Goal: Task Accomplishment & Management: Use online tool/utility

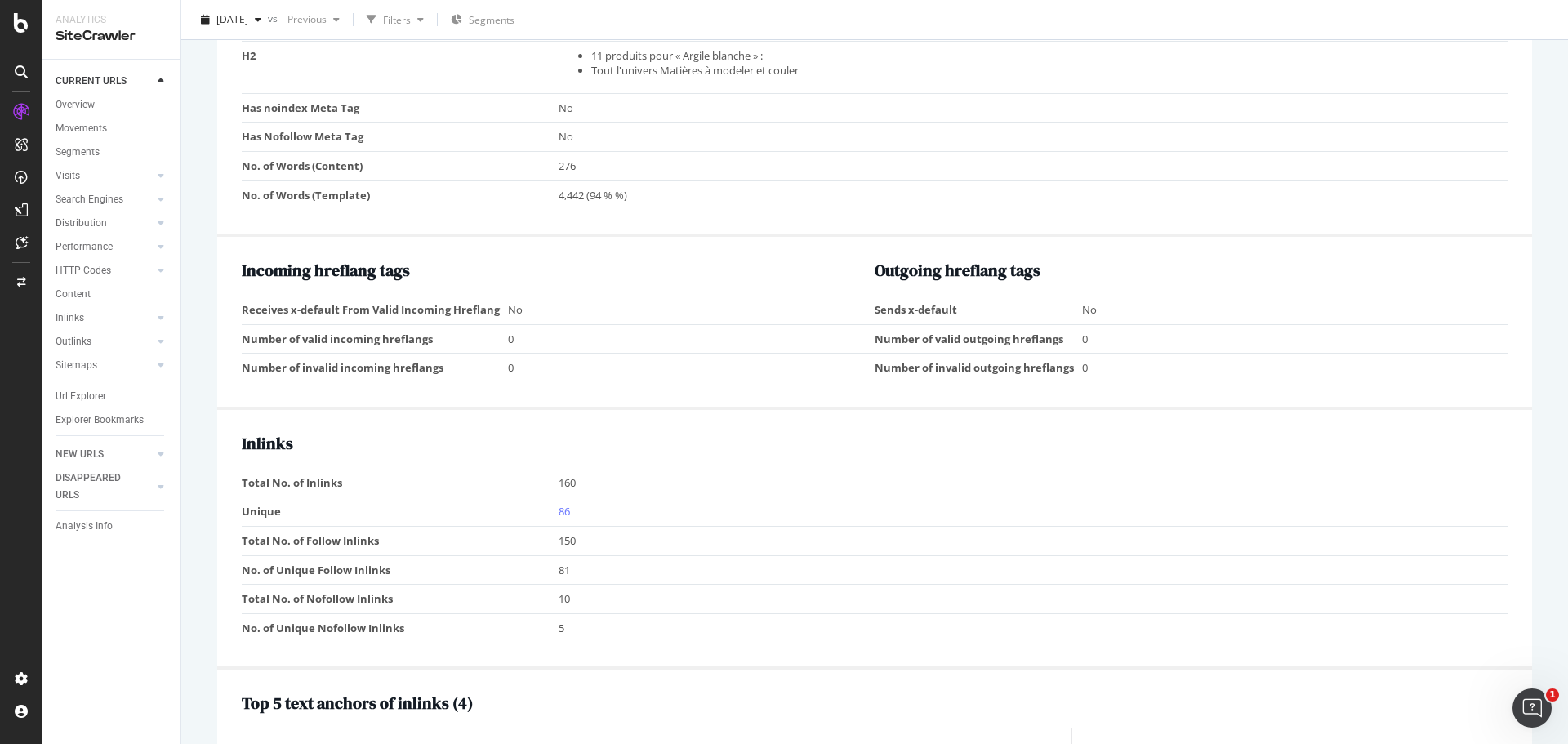
scroll to position [898, 0]
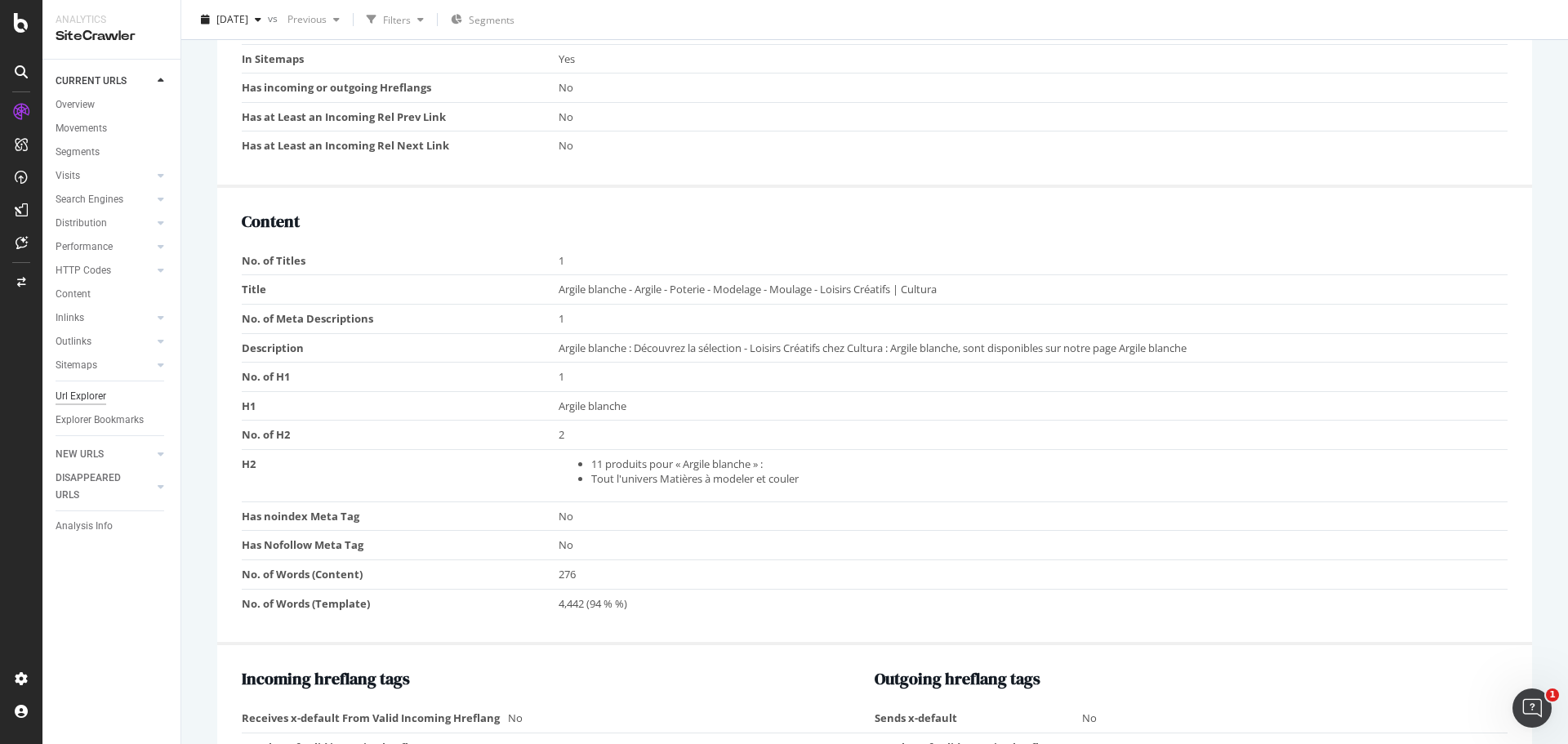
click at [64, 401] on div "Url Explorer" at bounding box center [80, 396] width 51 height 17
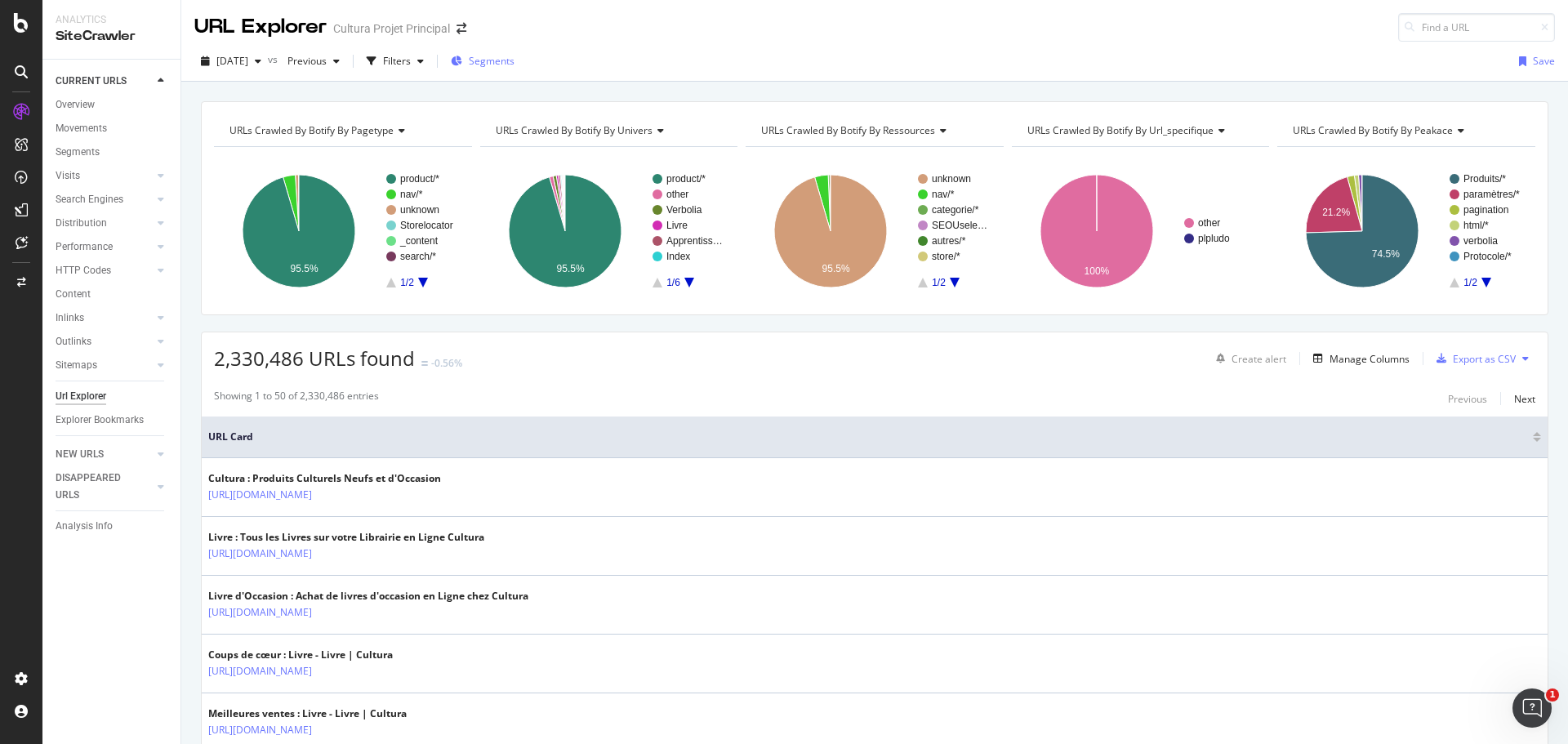
click at [515, 65] on span "Segments" at bounding box center [491, 61] width 46 height 14
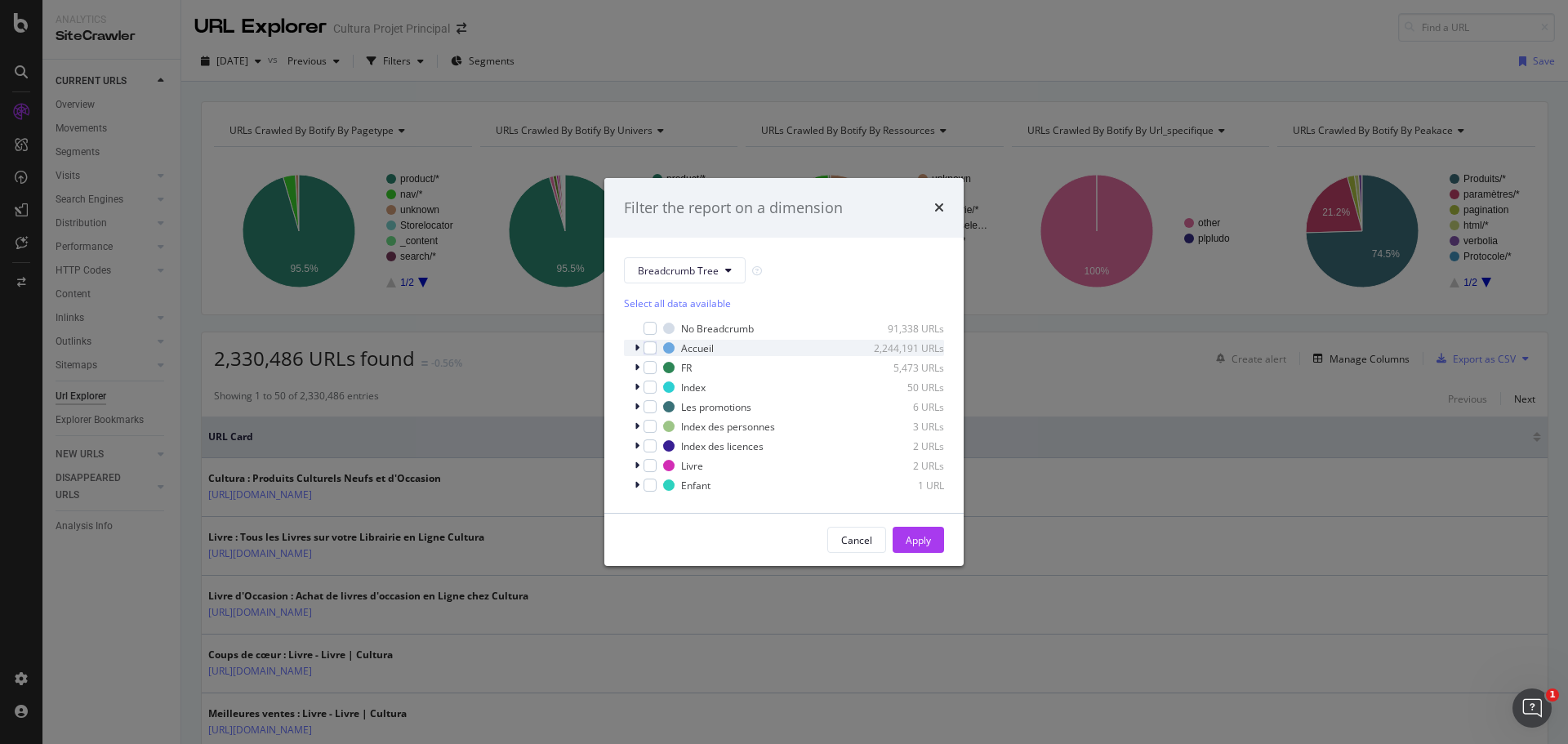
click at [635, 348] on icon "modal" at bounding box center [637, 347] width 5 height 10
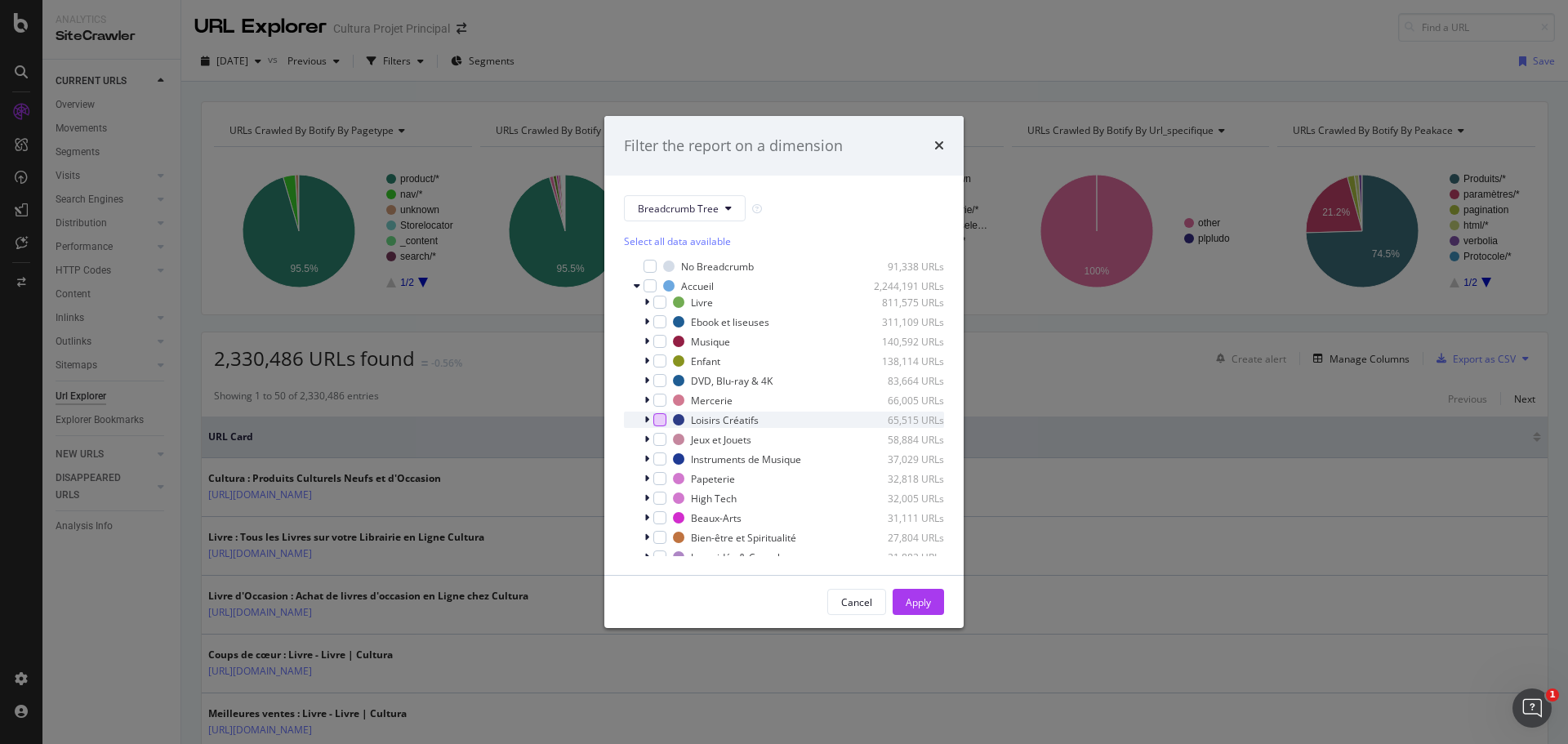
click at [662, 421] on div "modal" at bounding box center [659, 420] width 13 height 13
click at [643, 421] on div "Loisirs Créatifs 65,515 URLs" at bounding box center [784, 420] width 320 height 16
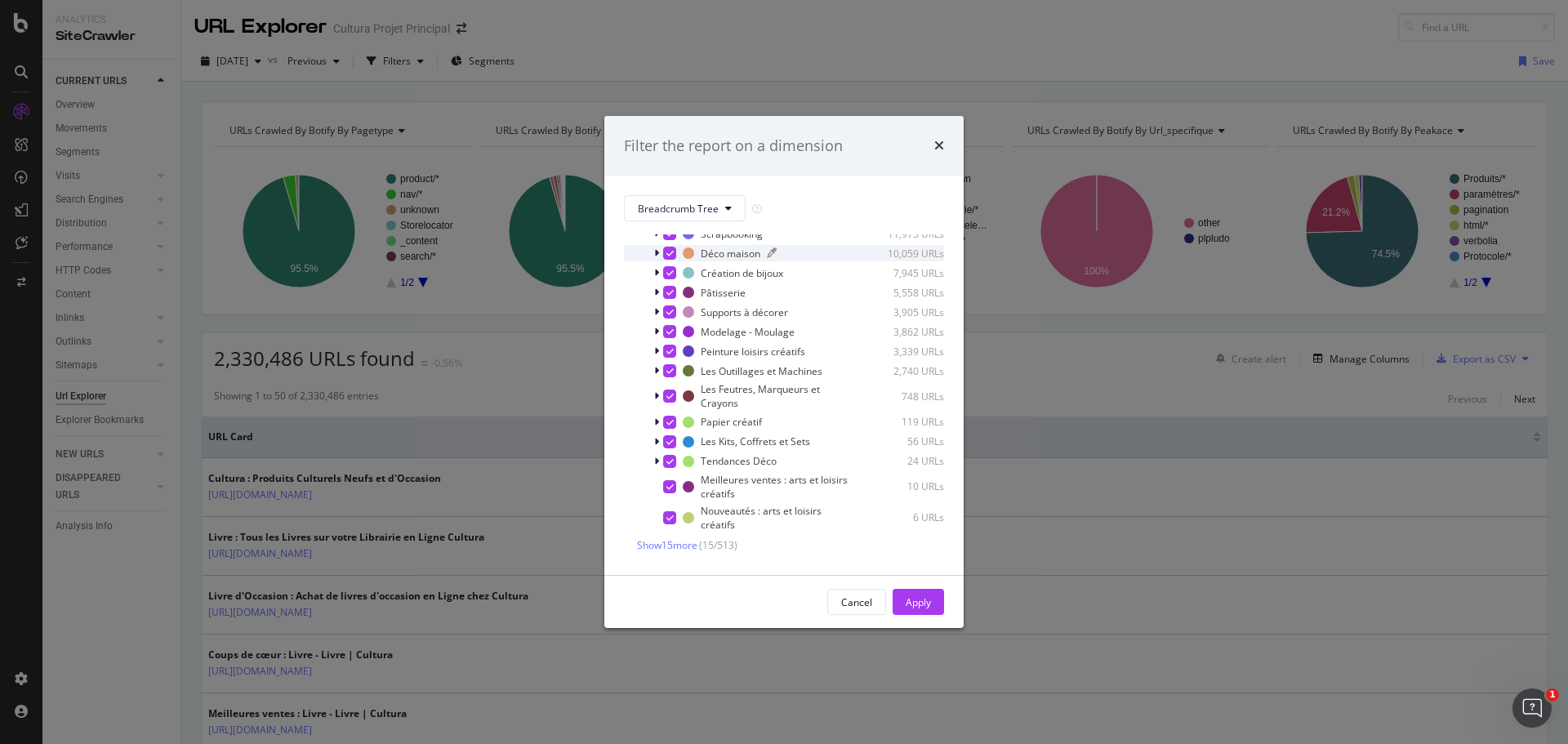
scroll to position [245, 0]
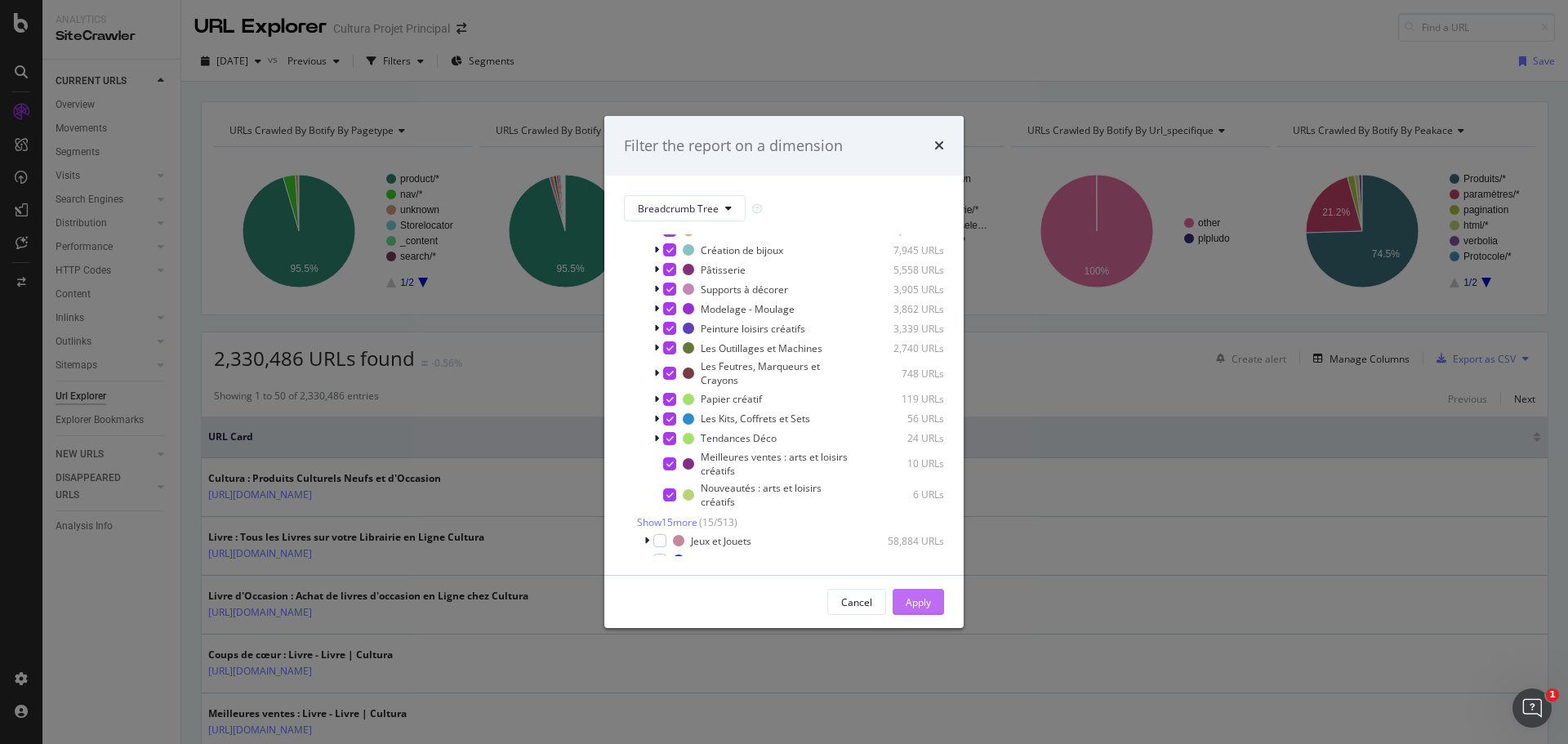
click at [919, 596] on div "Apply" at bounding box center [918, 602] width 25 height 14
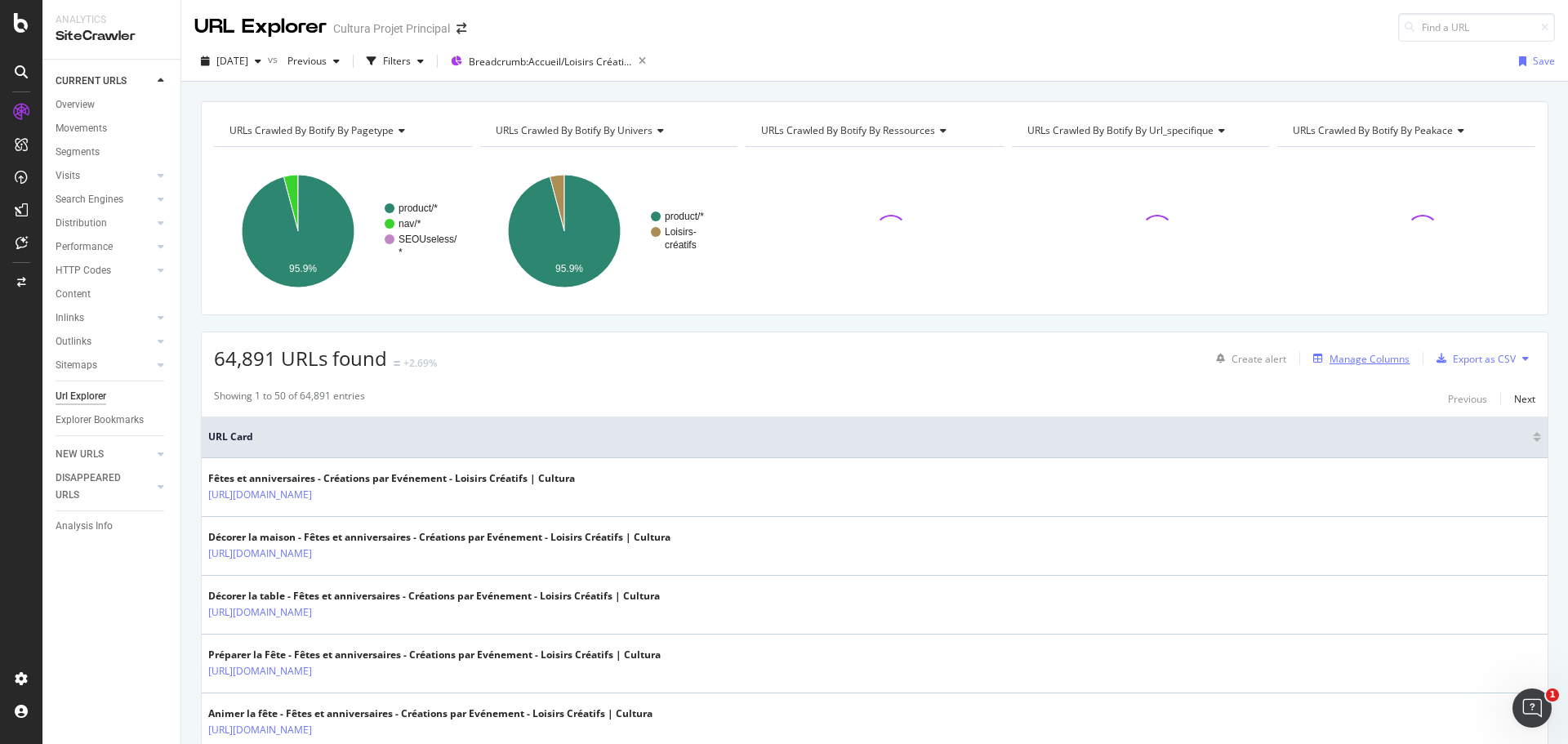
click at [1348, 362] on div "Manage Columns" at bounding box center [1369, 359] width 80 height 14
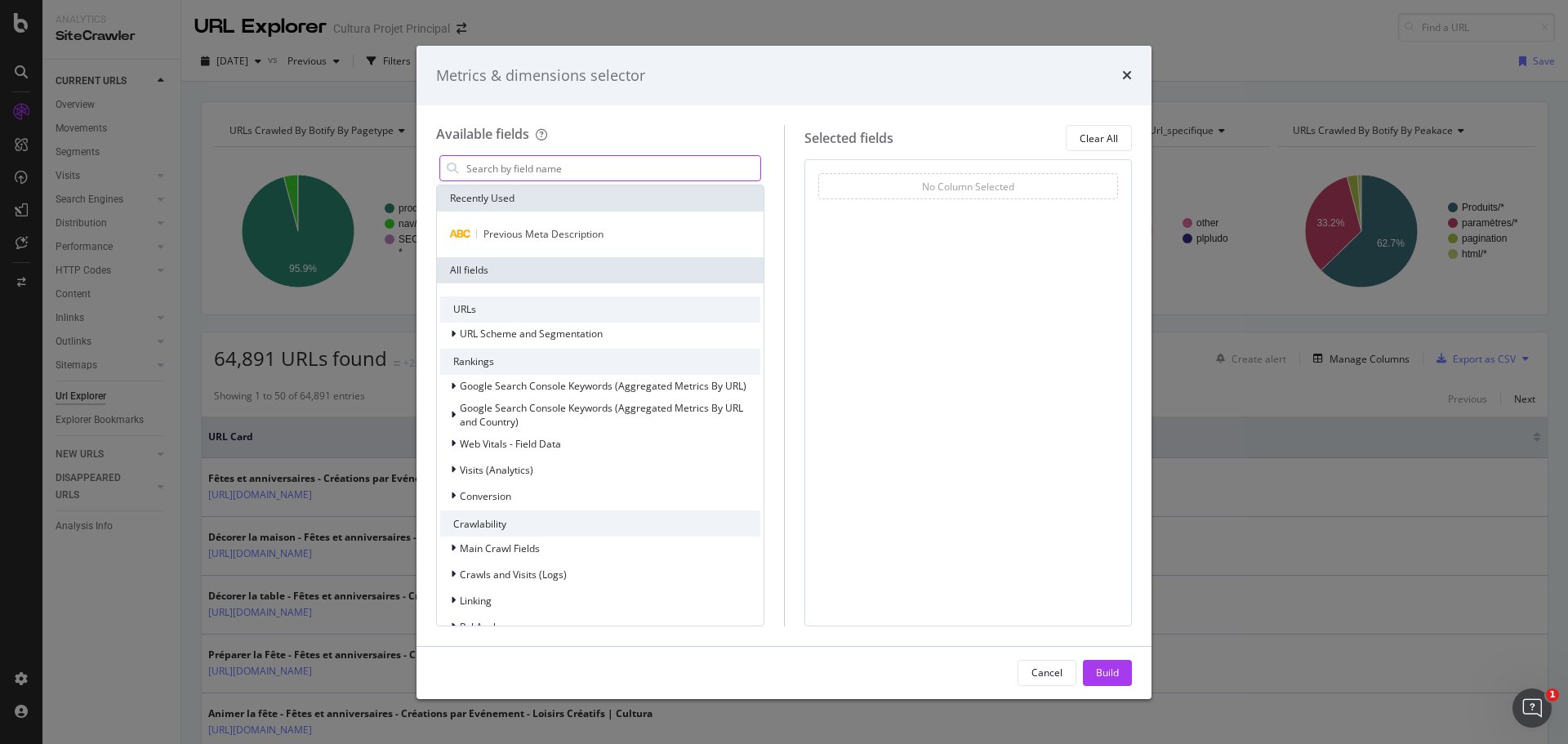
click at [545, 170] on input "modal" at bounding box center [612, 168] width 296 height 24
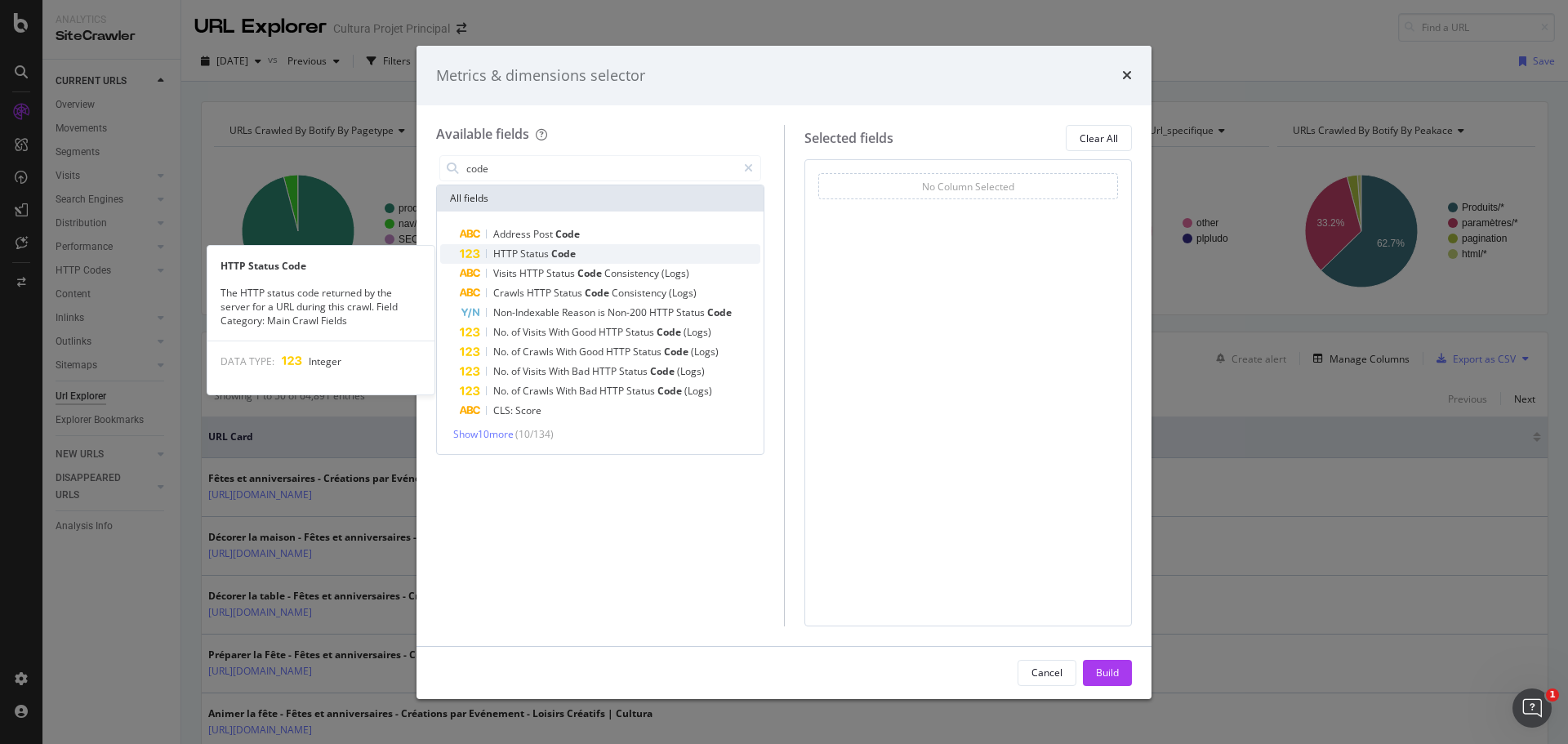
type input "code"
click at [541, 253] on span "Status" at bounding box center [535, 253] width 31 height 14
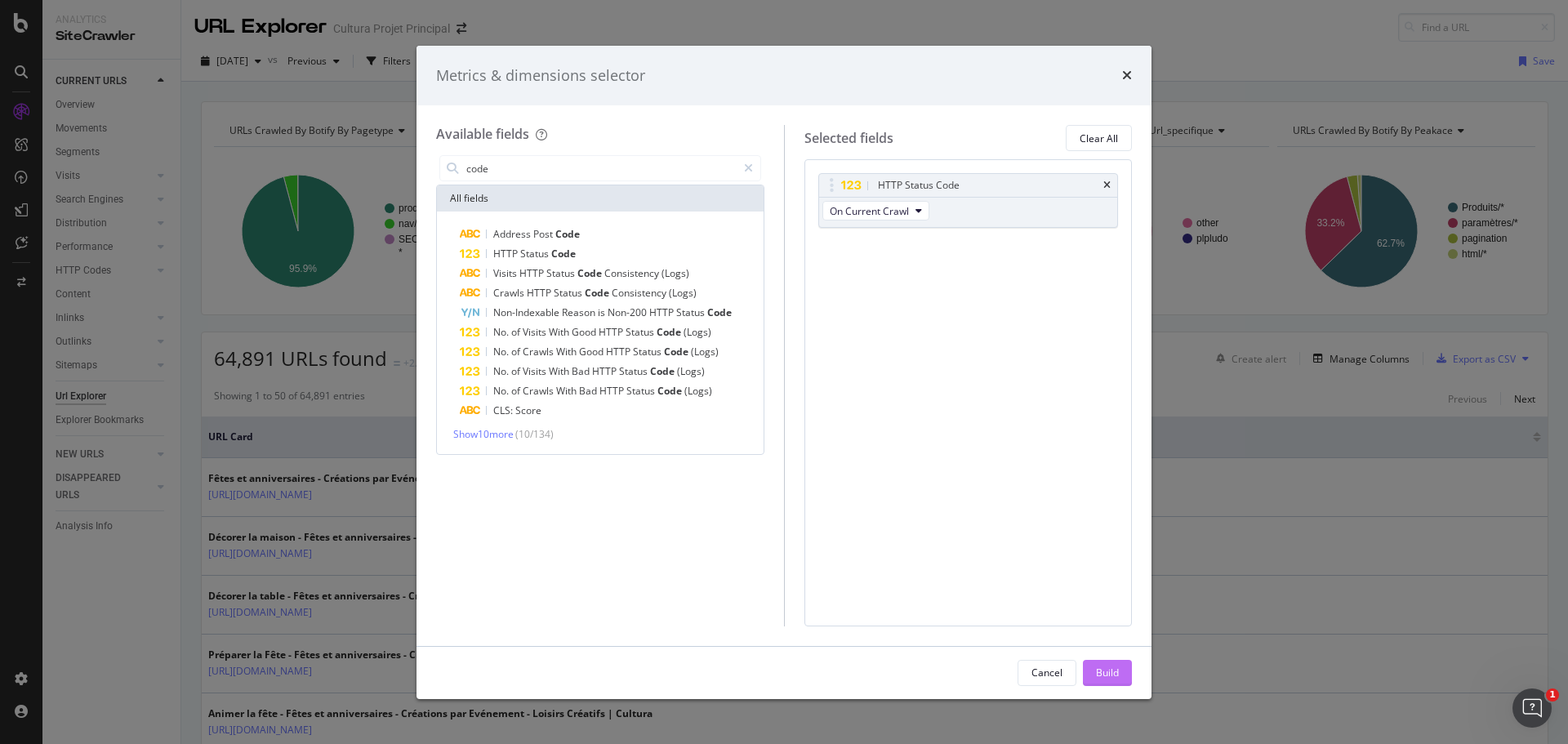
click at [1107, 682] on div "Build" at bounding box center [1107, 673] width 22 height 24
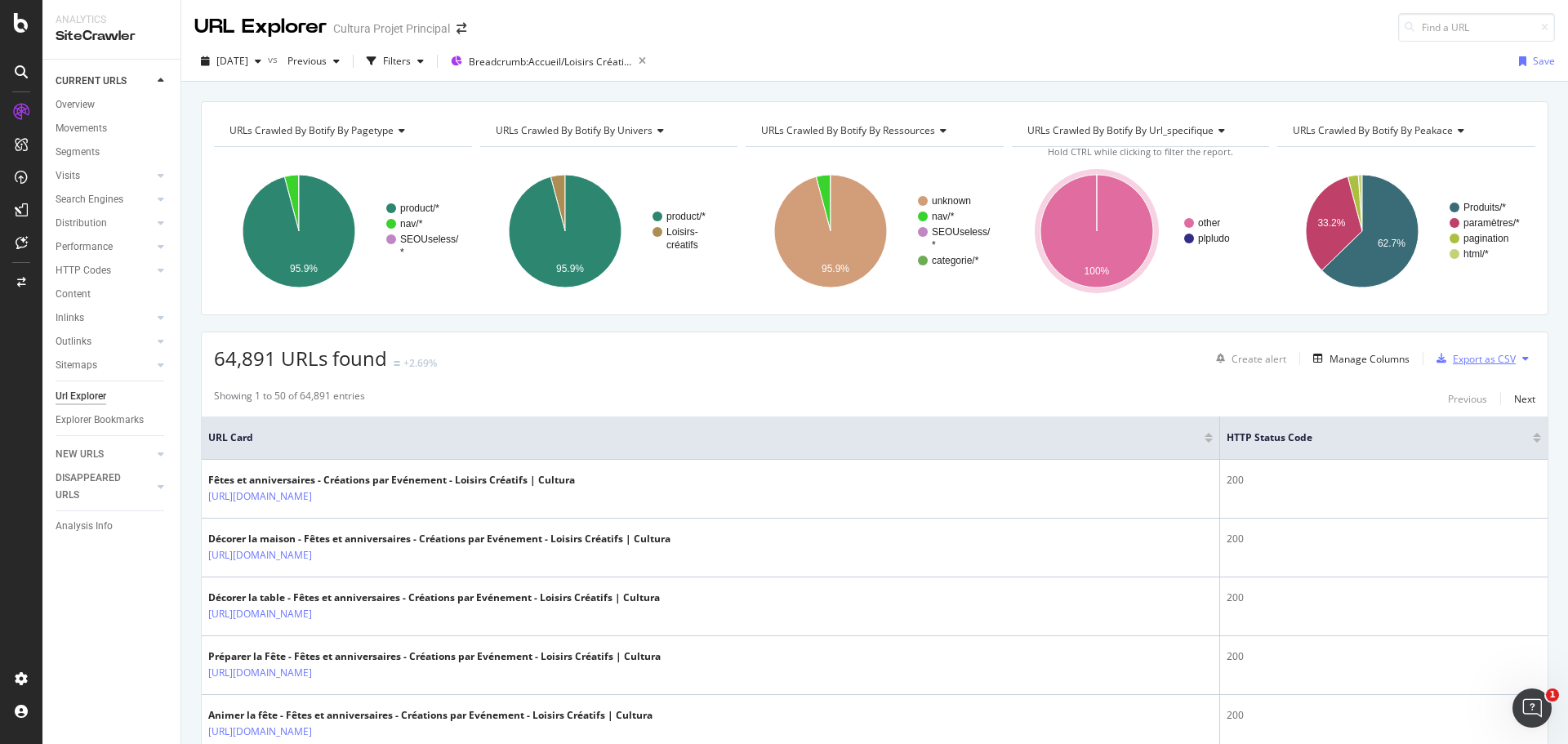
click at [1460, 356] on div "Export as CSV" at bounding box center [1483, 359] width 63 height 14
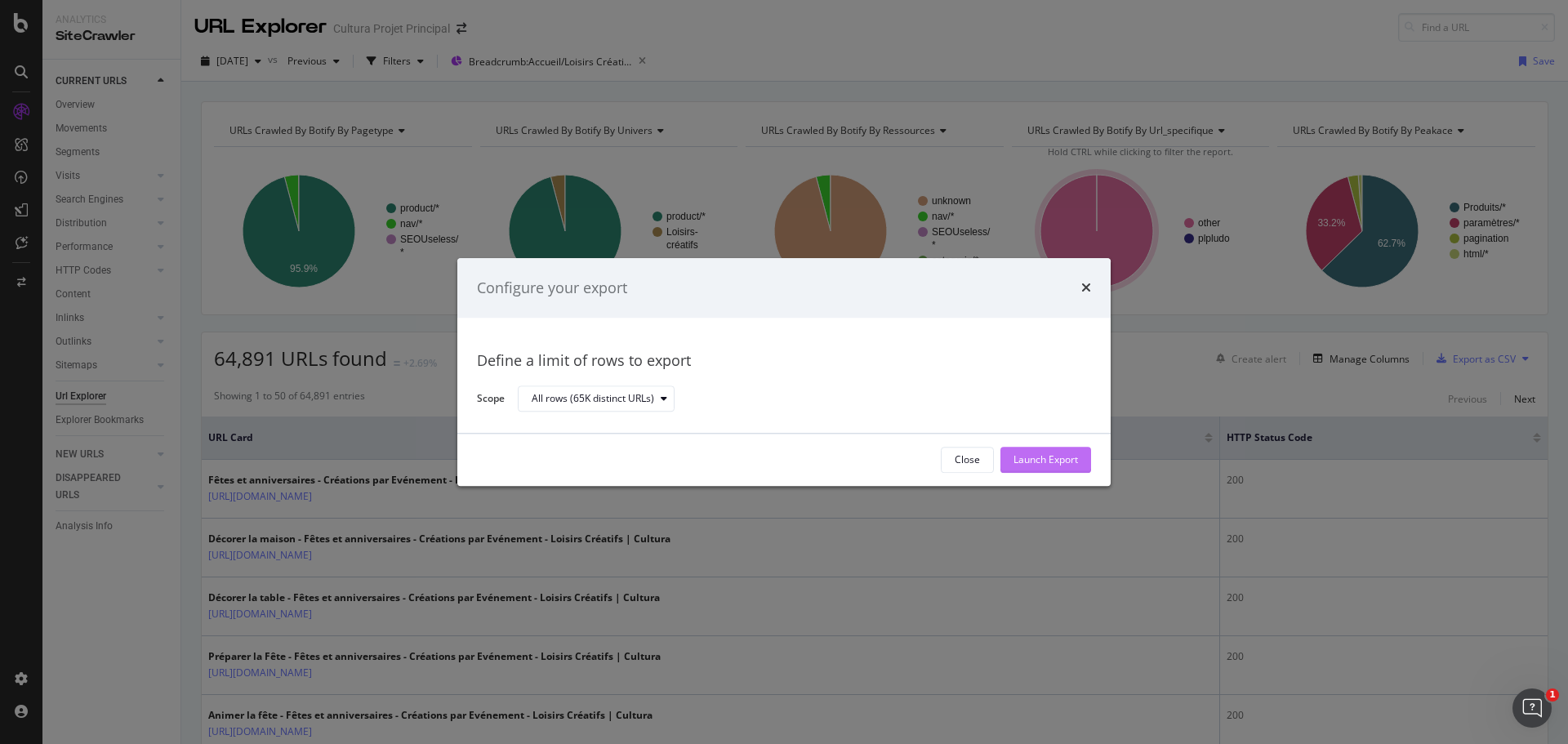
click at [1064, 454] on div "Launch Export" at bounding box center [1046, 460] width 65 height 14
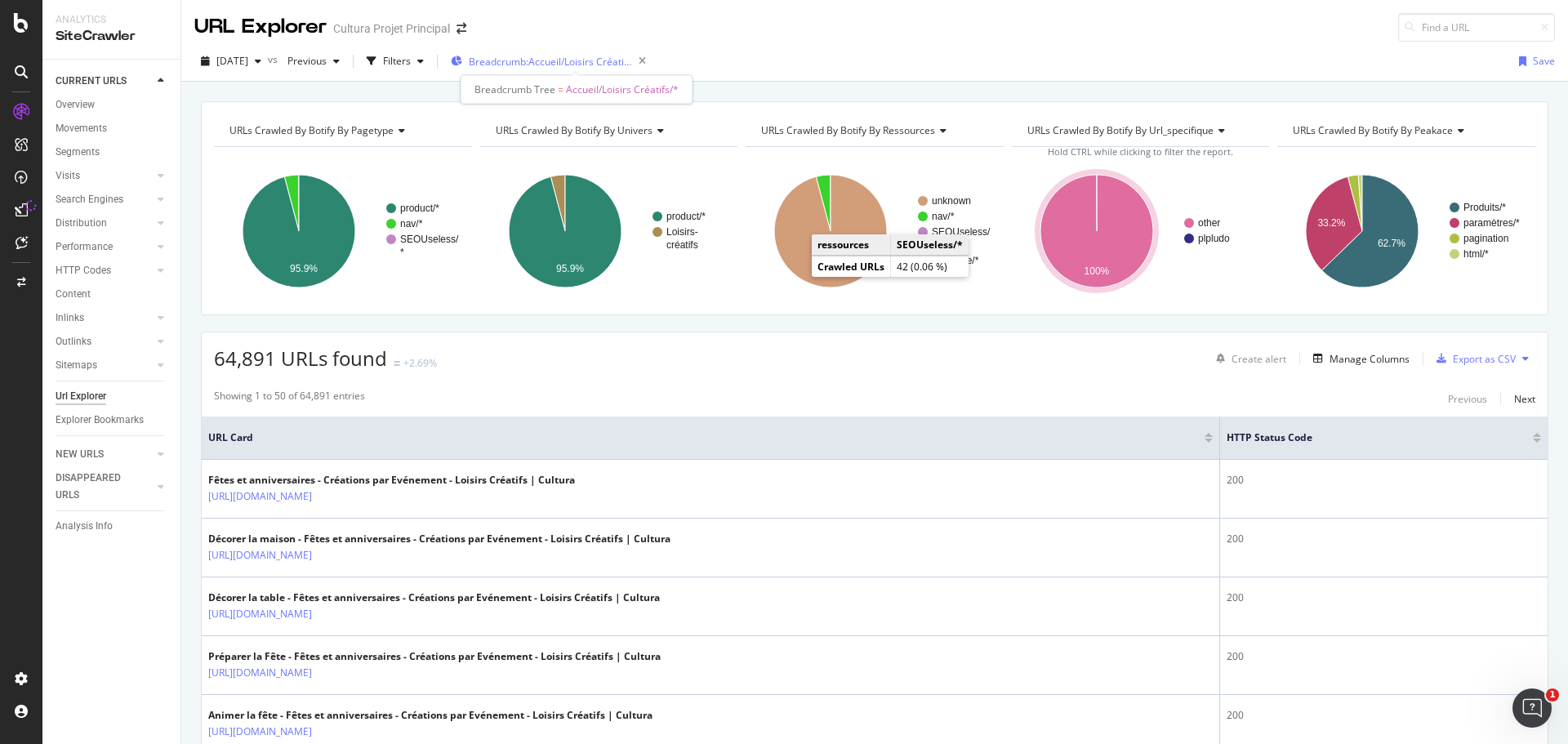
click at [627, 60] on span "Breadcrumb: Accueil/Loisirs Créatifs/*" at bounding box center [550, 61] width 163 height 14
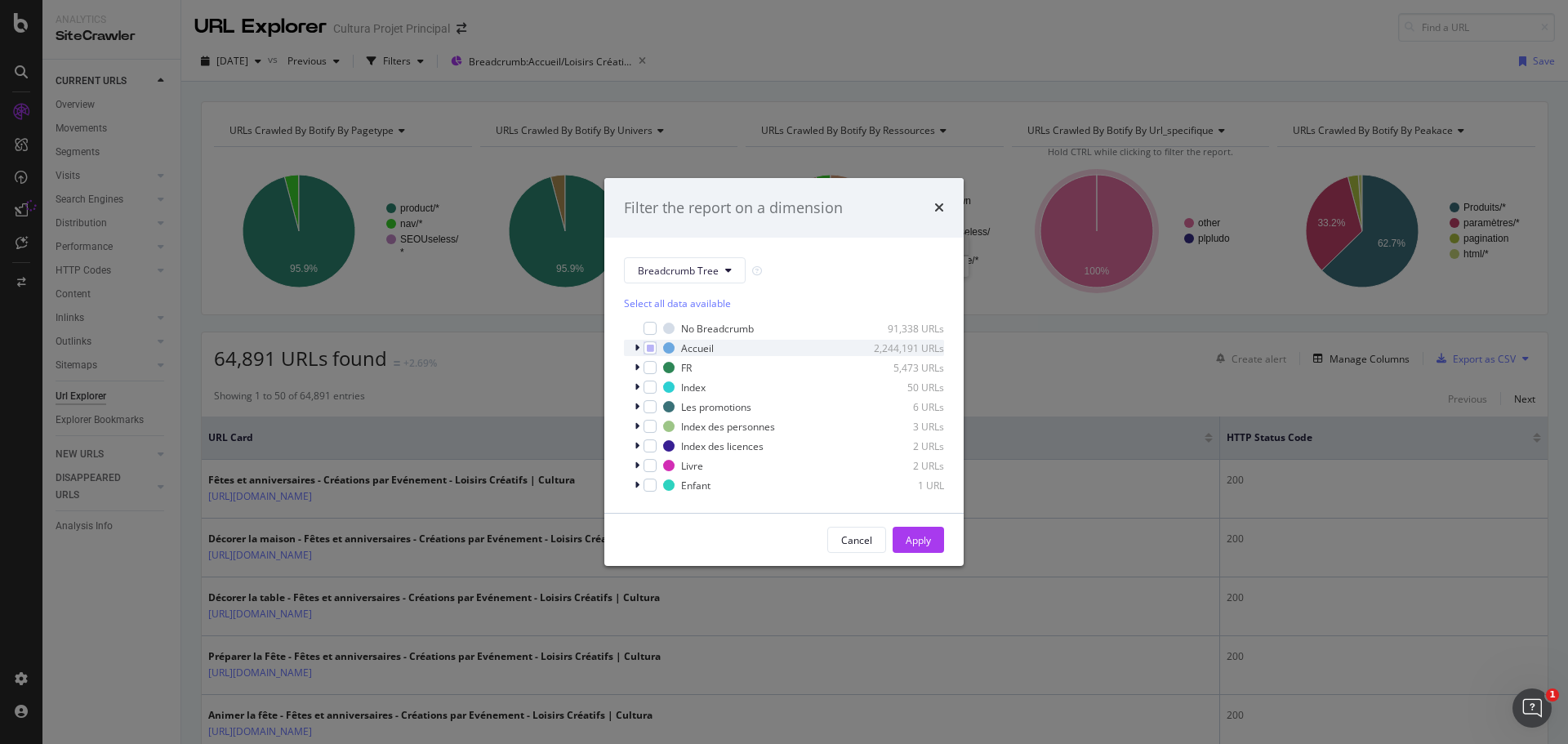
click at [635, 346] on icon "modal" at bounding box center [637, 347] width 5 height 10
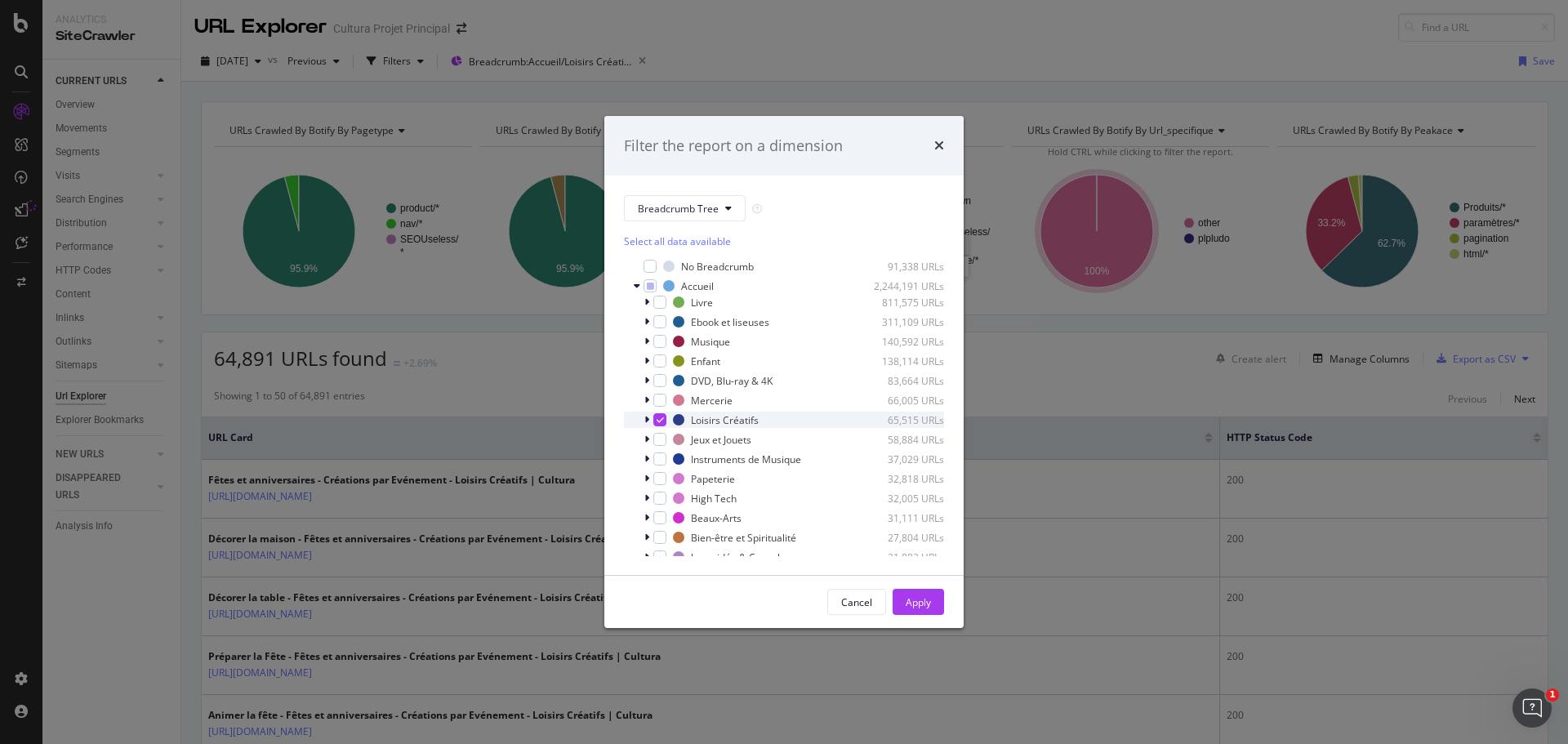
click at [662, 417] on icon "modal" at bounding box center [660, 420] width 7 height 8
click at [657, 517] on div "modal" at bounding box center [659, 517] width 13 height 13
click at [911, 611] on div "Apply" at bounding box center [918, 602] width 25 height 24
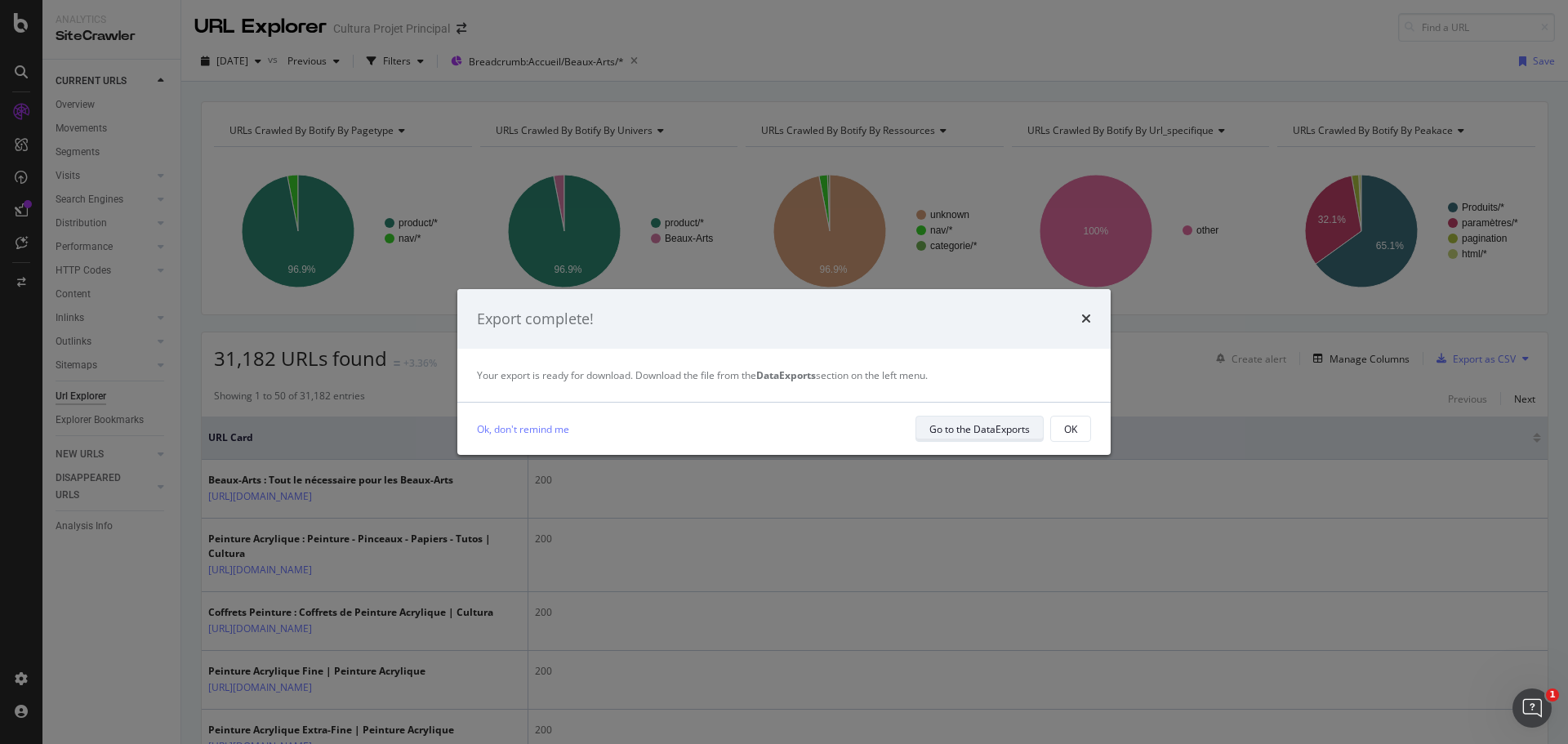
click at [964, 425] on div "Go to the DataExports" at bounding box center [979, 429] width 100 height 14
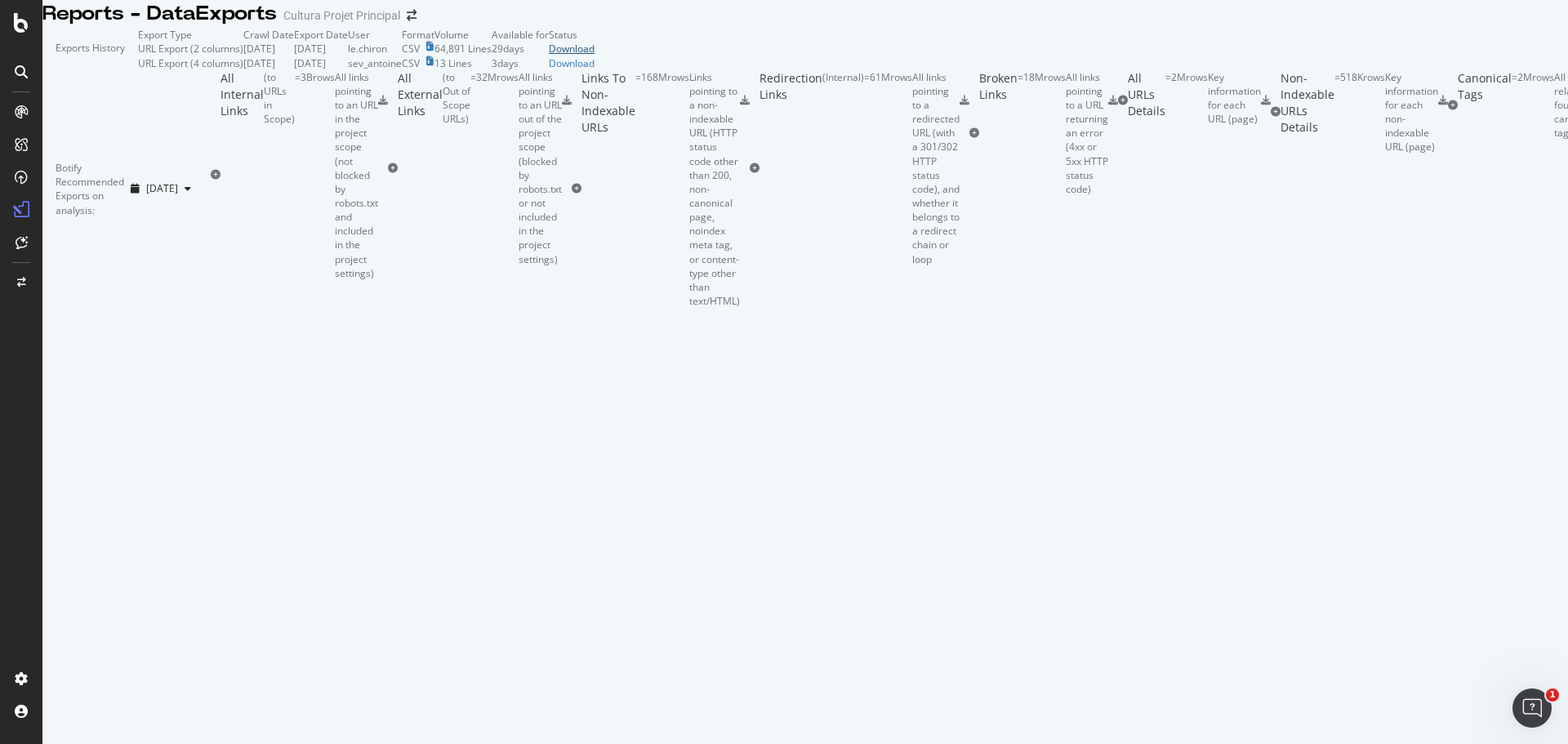
click at [594, 55] on div "Download" at bounding box center [571, 48] width 46 height 14
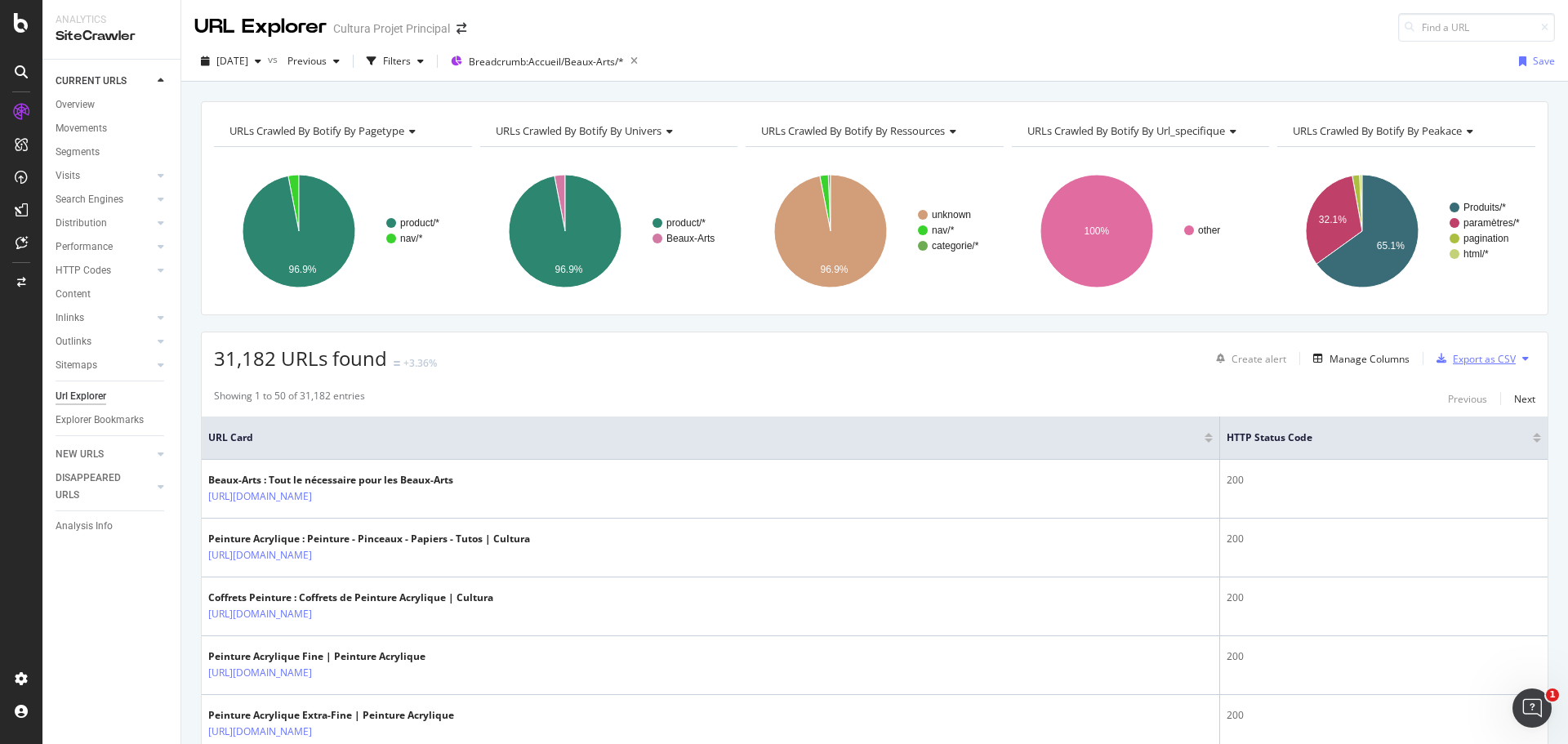
click at [1462, 360] on div "Export as CSV" at bounding box center [1483, 359] width 63 height 14
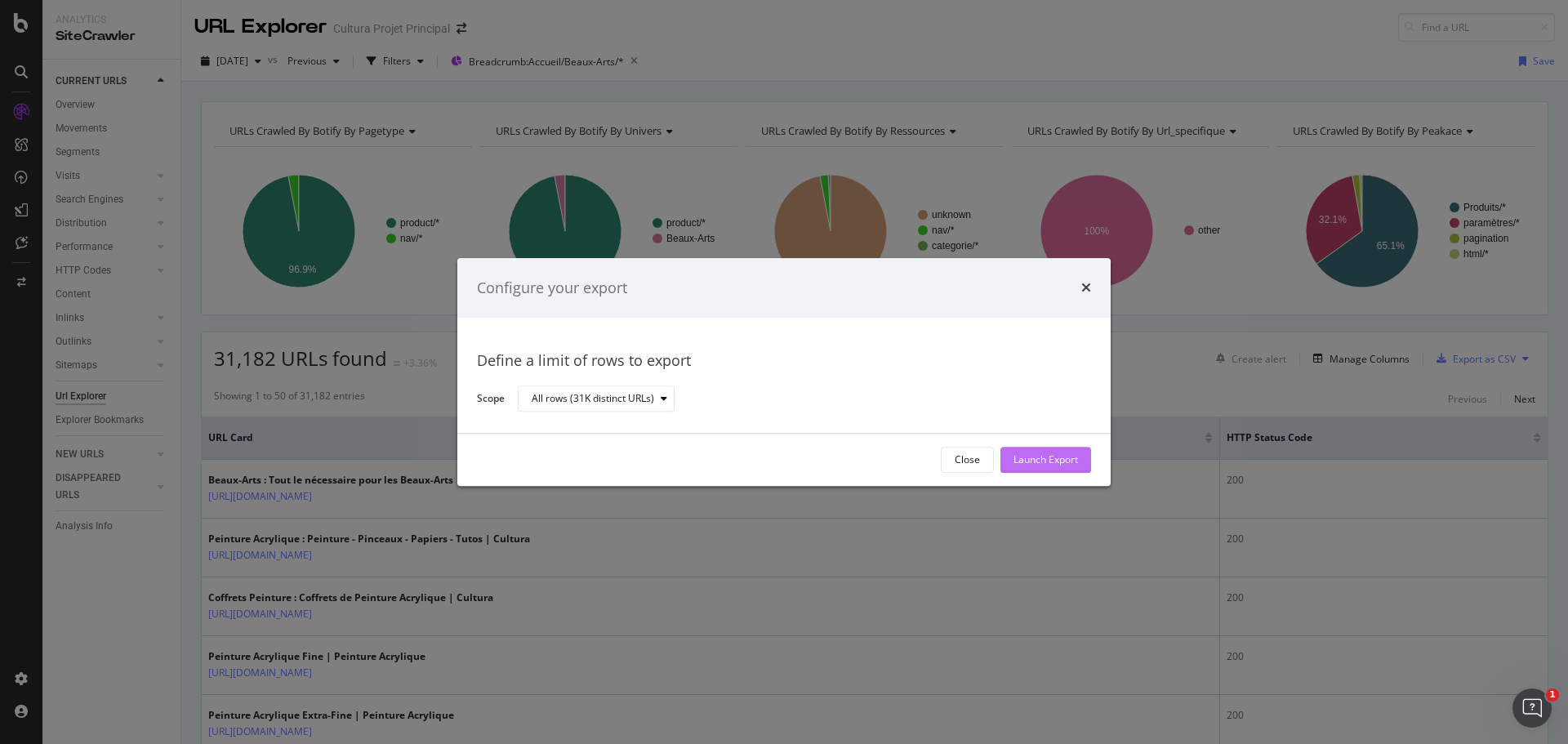
click at [1036, 462] on div "Launch Export" at bounding box center [1046, 460] width 65 height 14
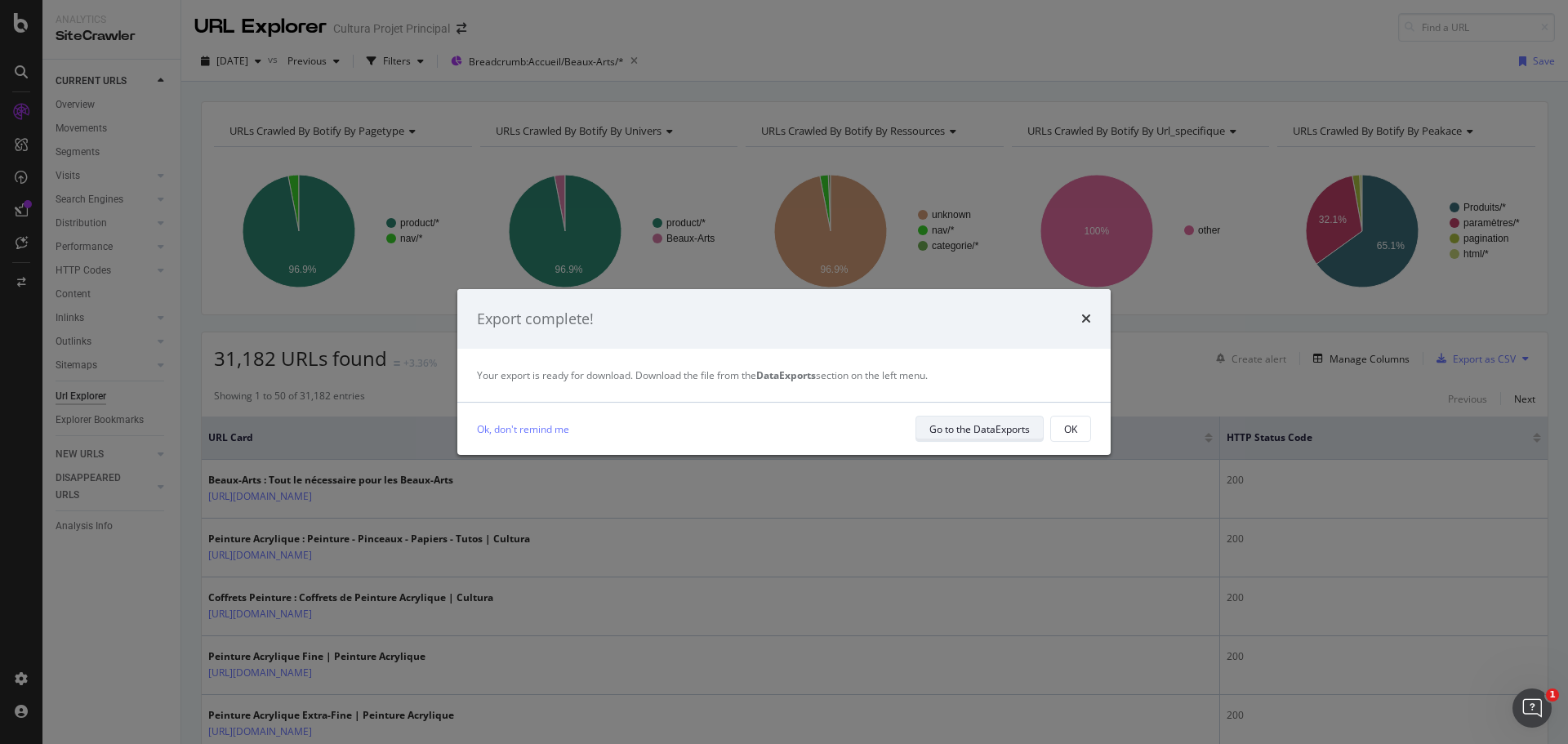
click at [990, 439] on div "Go to the DataExports" at bounding box center [979, 428] width 100 height 22
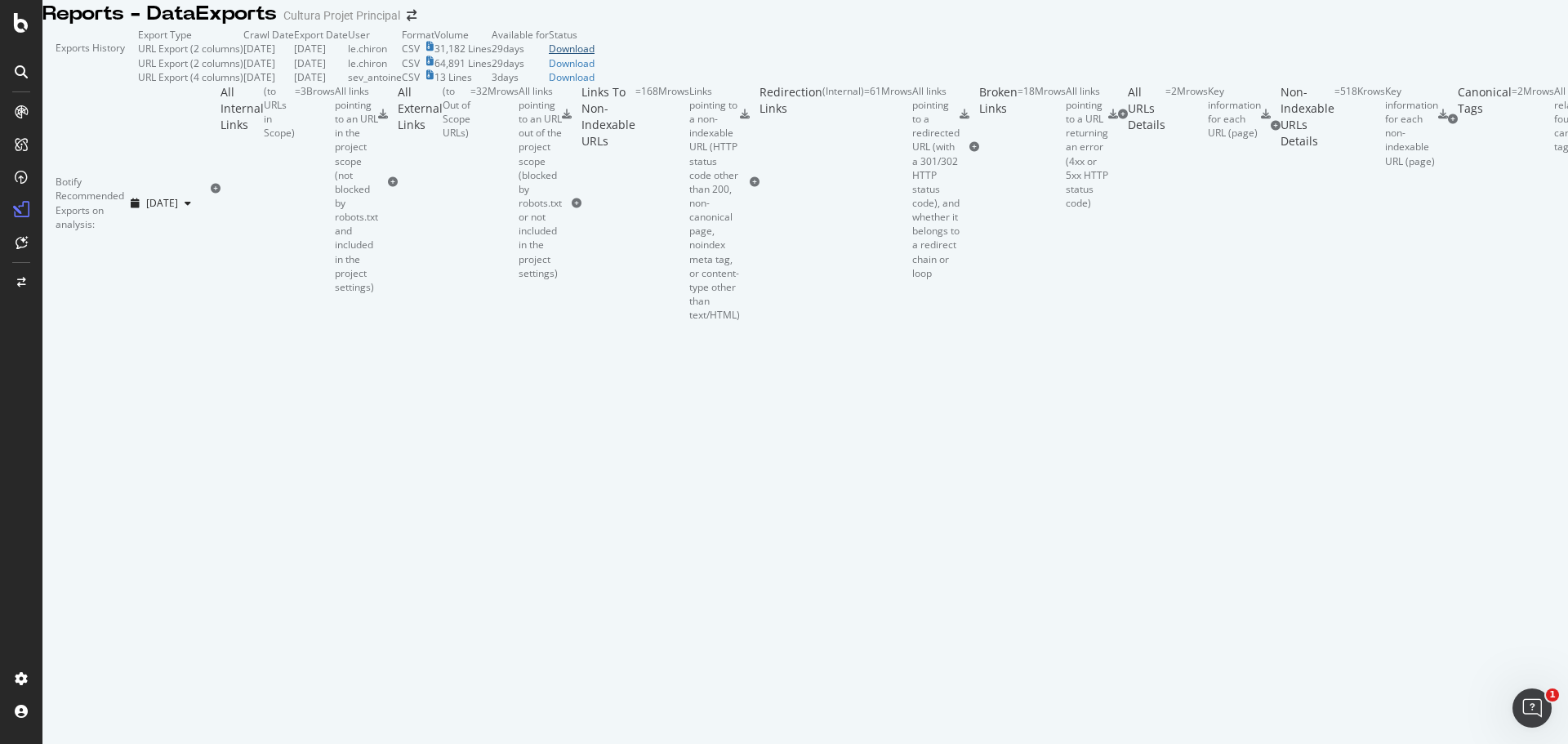
click at [594, 55] on div "Download" at bounding box center [571, 48] width 46 height 14
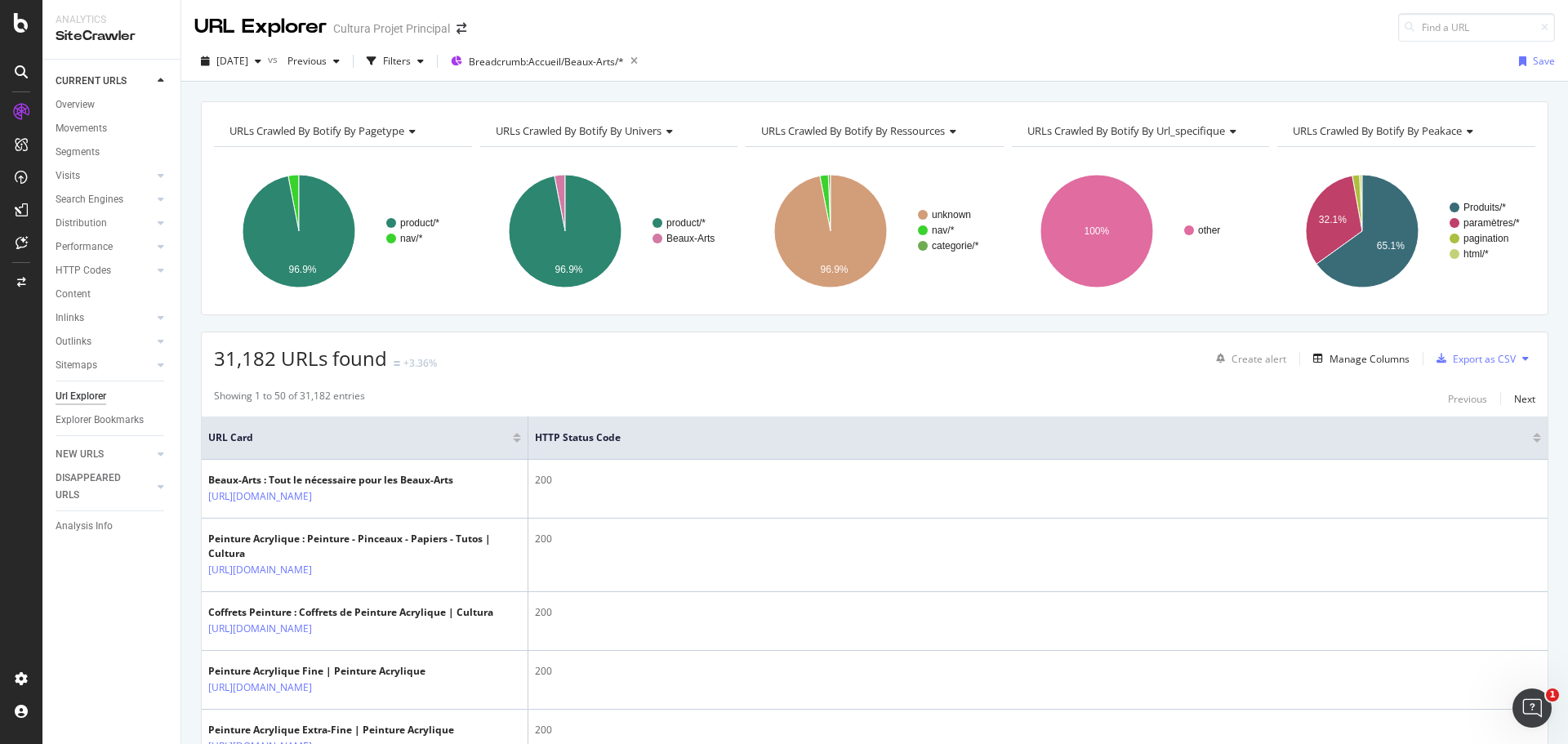
click at [1533, 440] on div at bounding box center [1536, 440] width 8 height 4
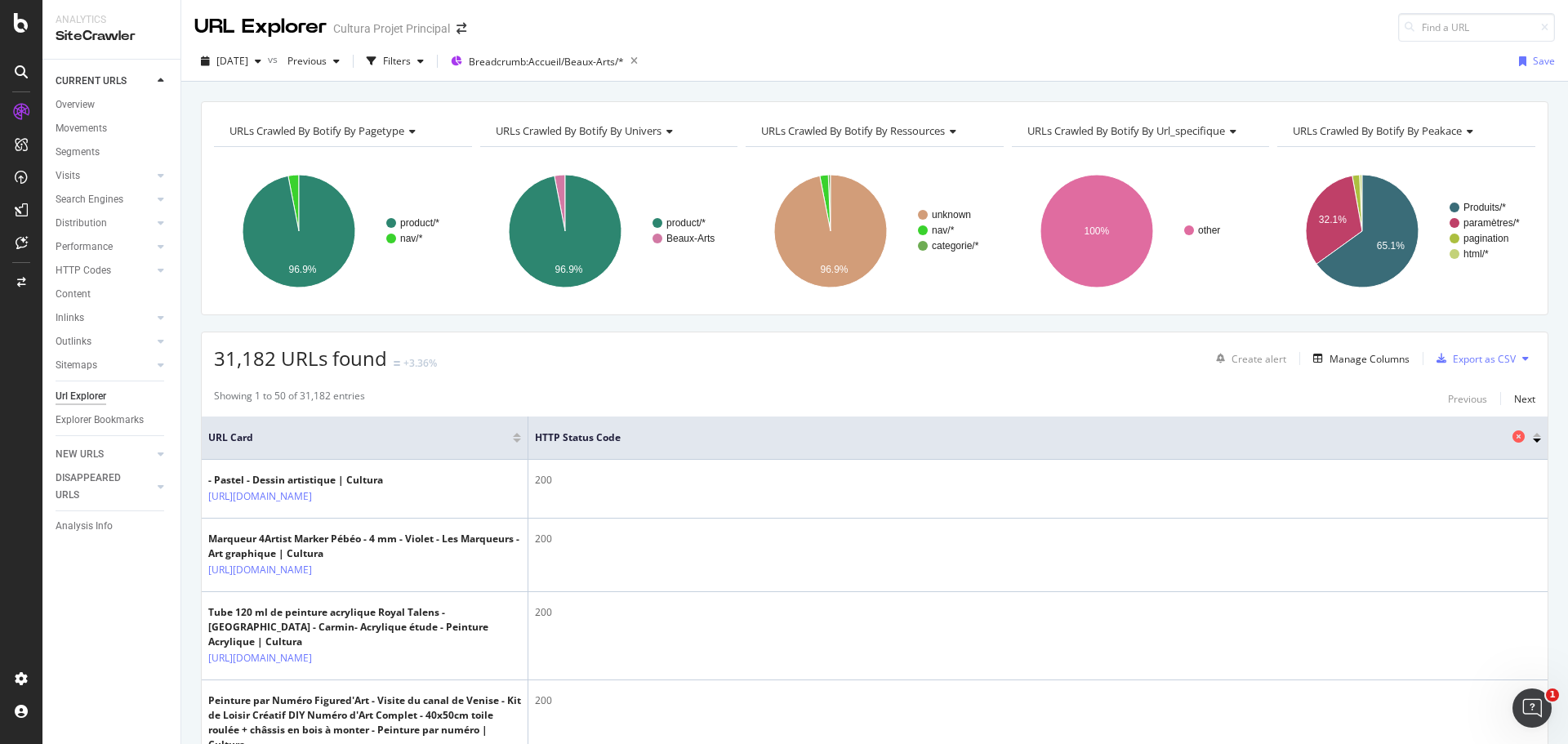
click at [582, 439] on span "HTTP Status Code" at bounding box center [1021, 438] width 973 height 15
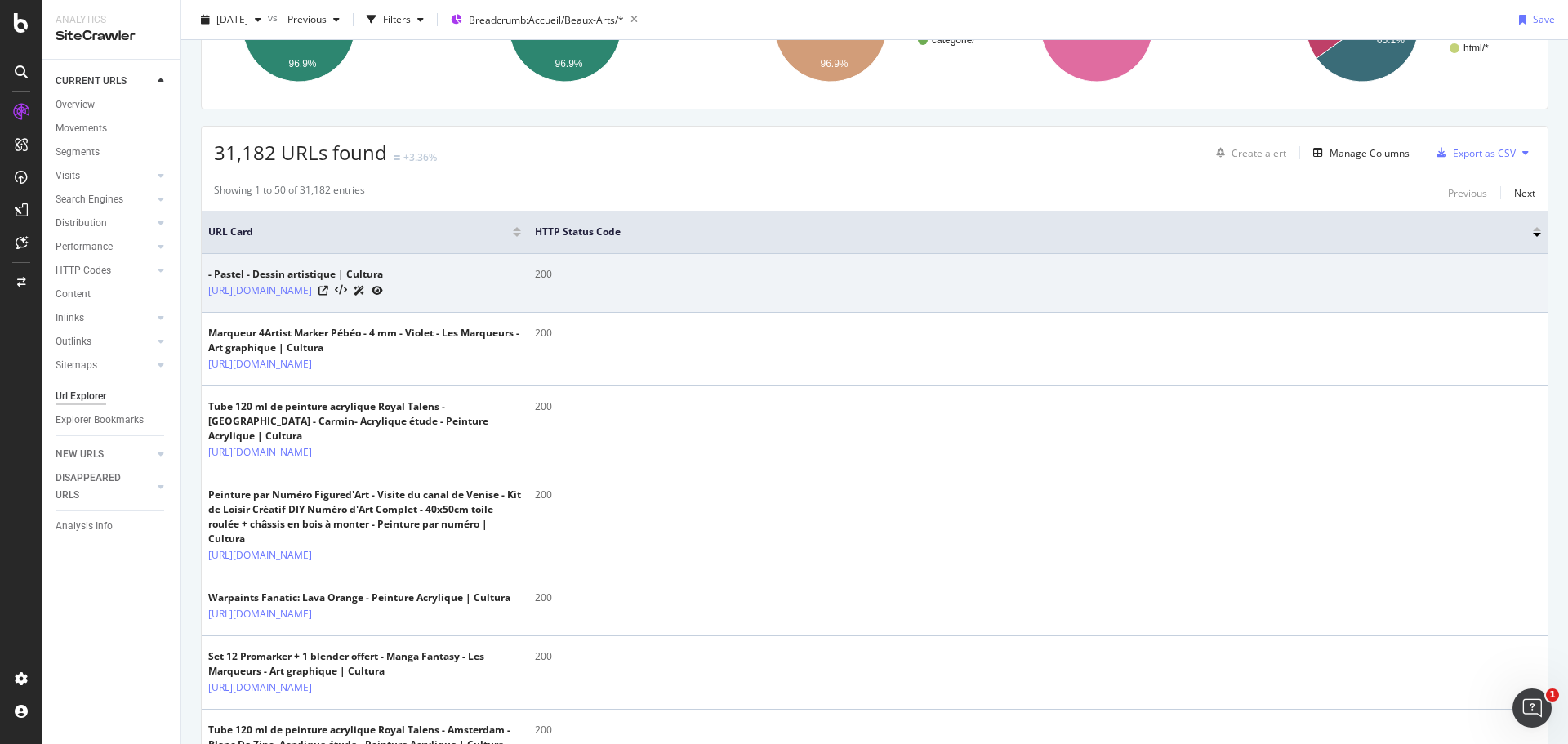
scroll to position [245, 0]
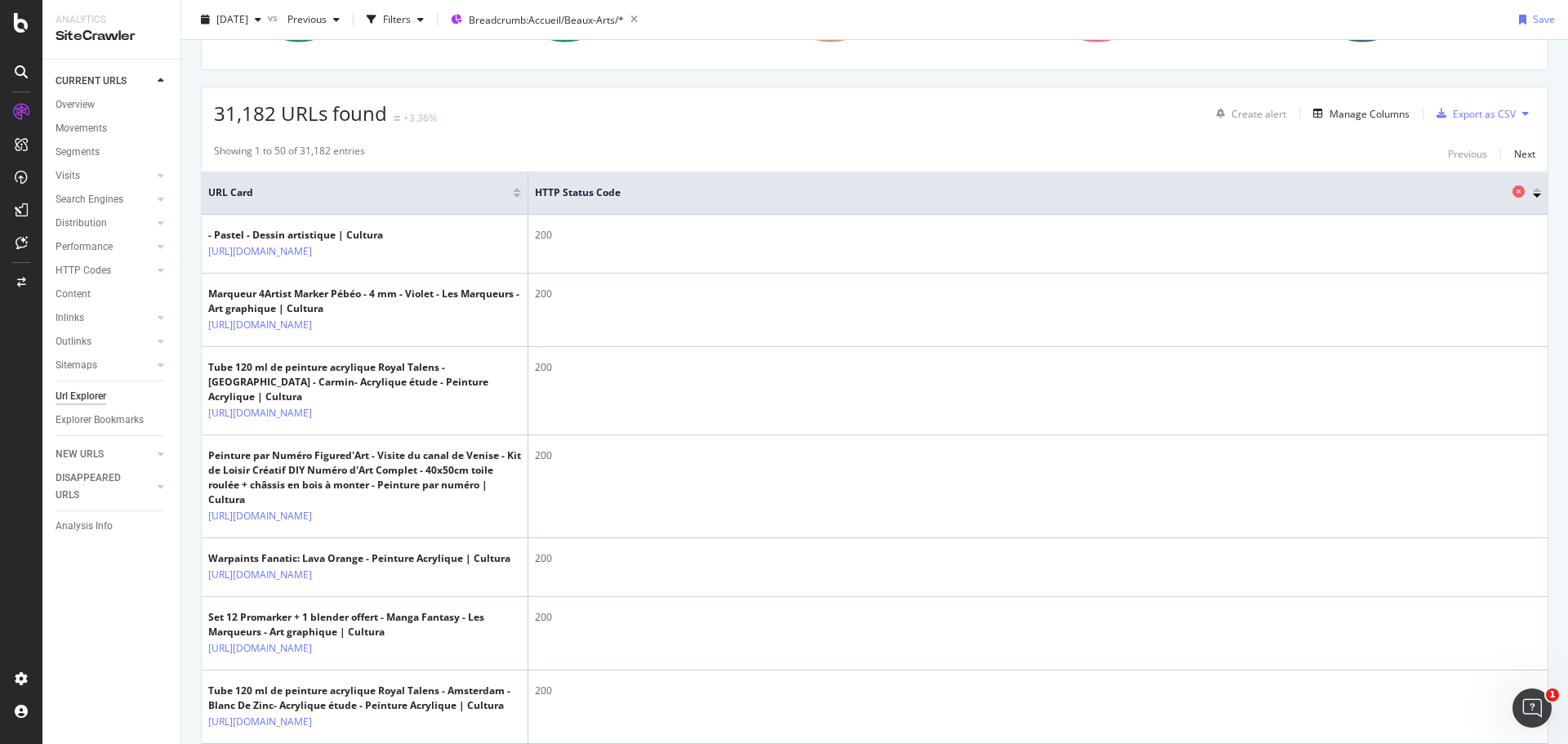
click at [562, 201] on div "HTTP Status Code" at bounding box center [1034, 192] width 998 height 16
click at [1533, 195] on div at bounding box center [1536, 196] width 8 height 4
click at [1533, 192] on div at bounding box center [1536, 189] width 8 height 4
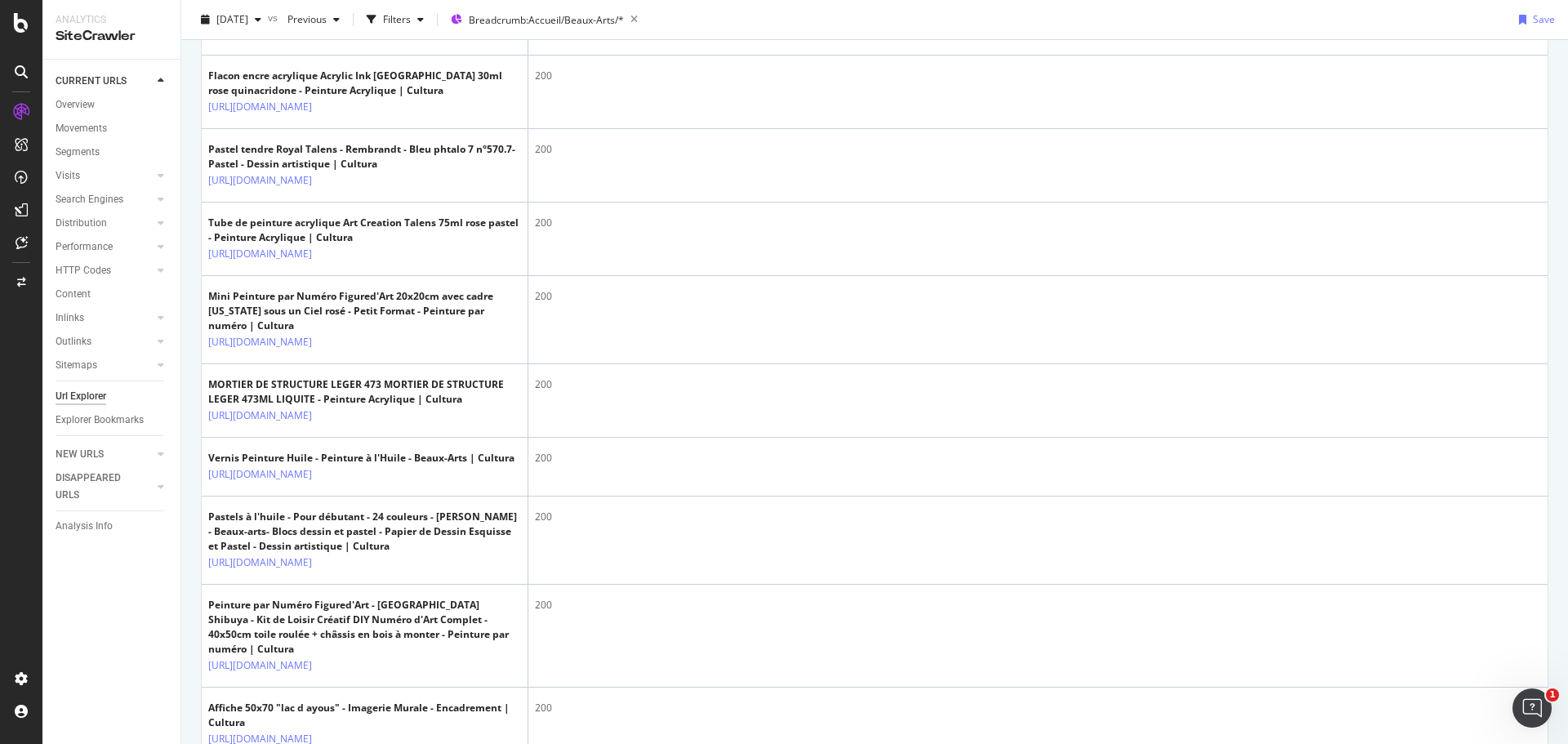
scroll to position [2450, 0]
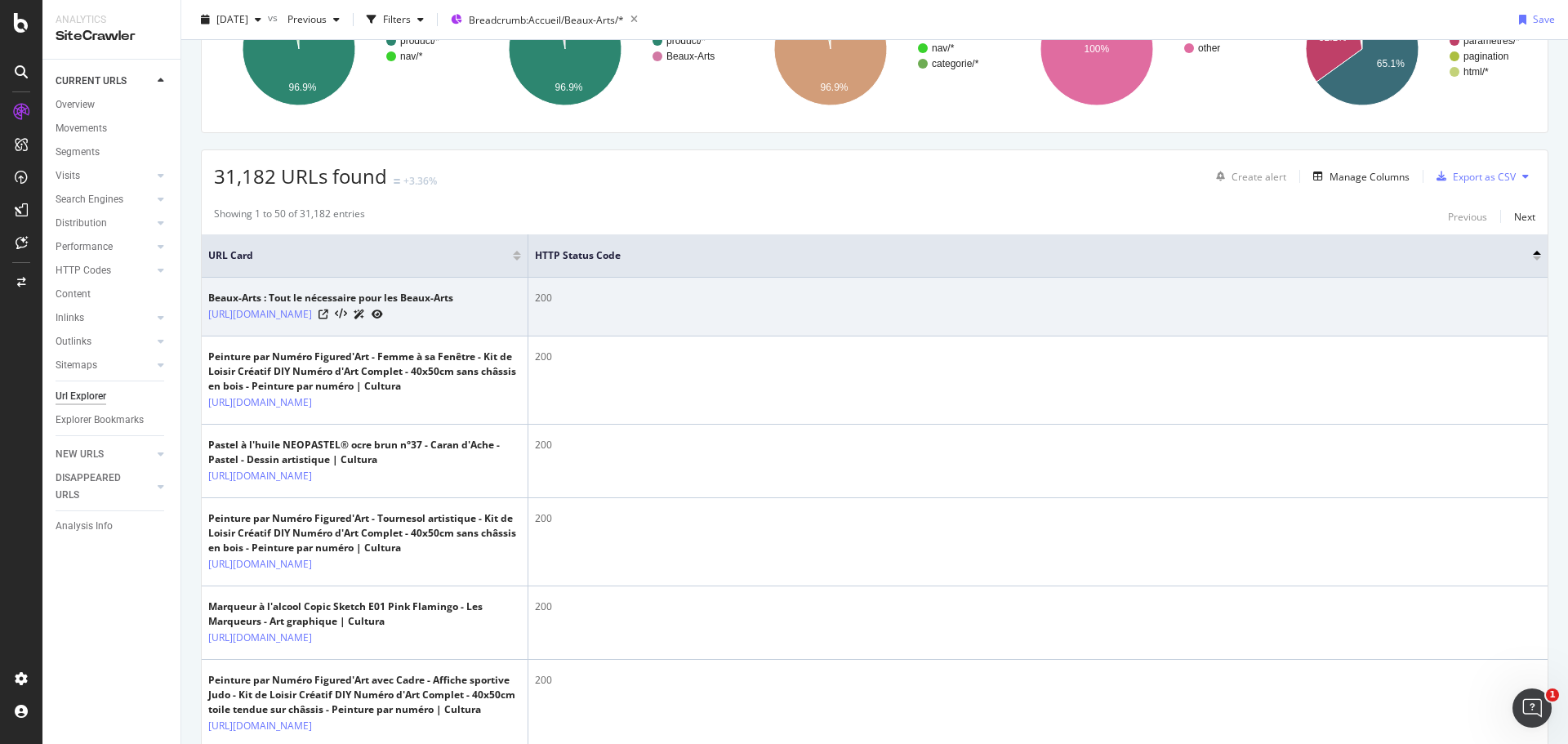
scroll to position [0, 0]
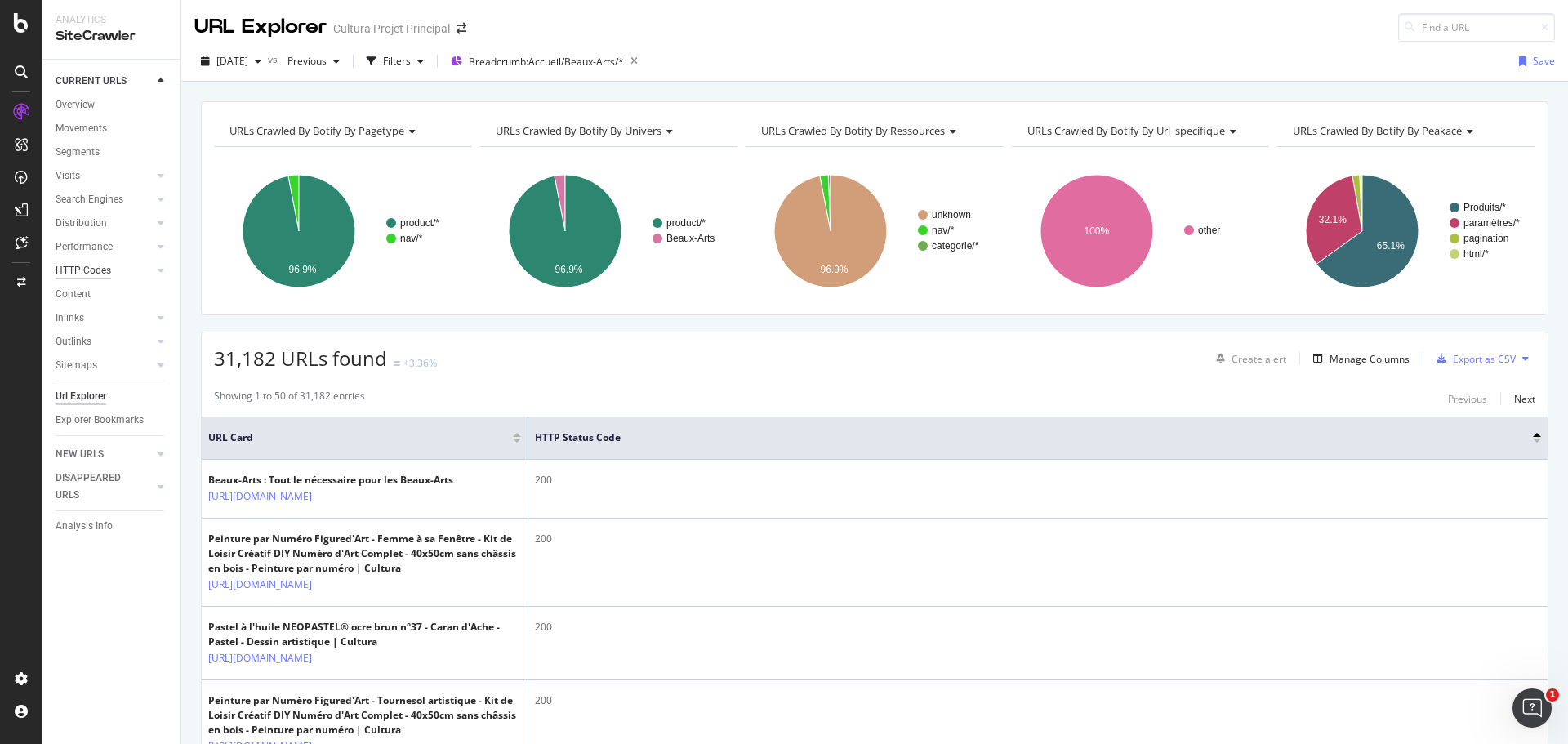
click at [85, 273] on div "HTTP Codes" at bounding box center [83, 271] width 55 height 17
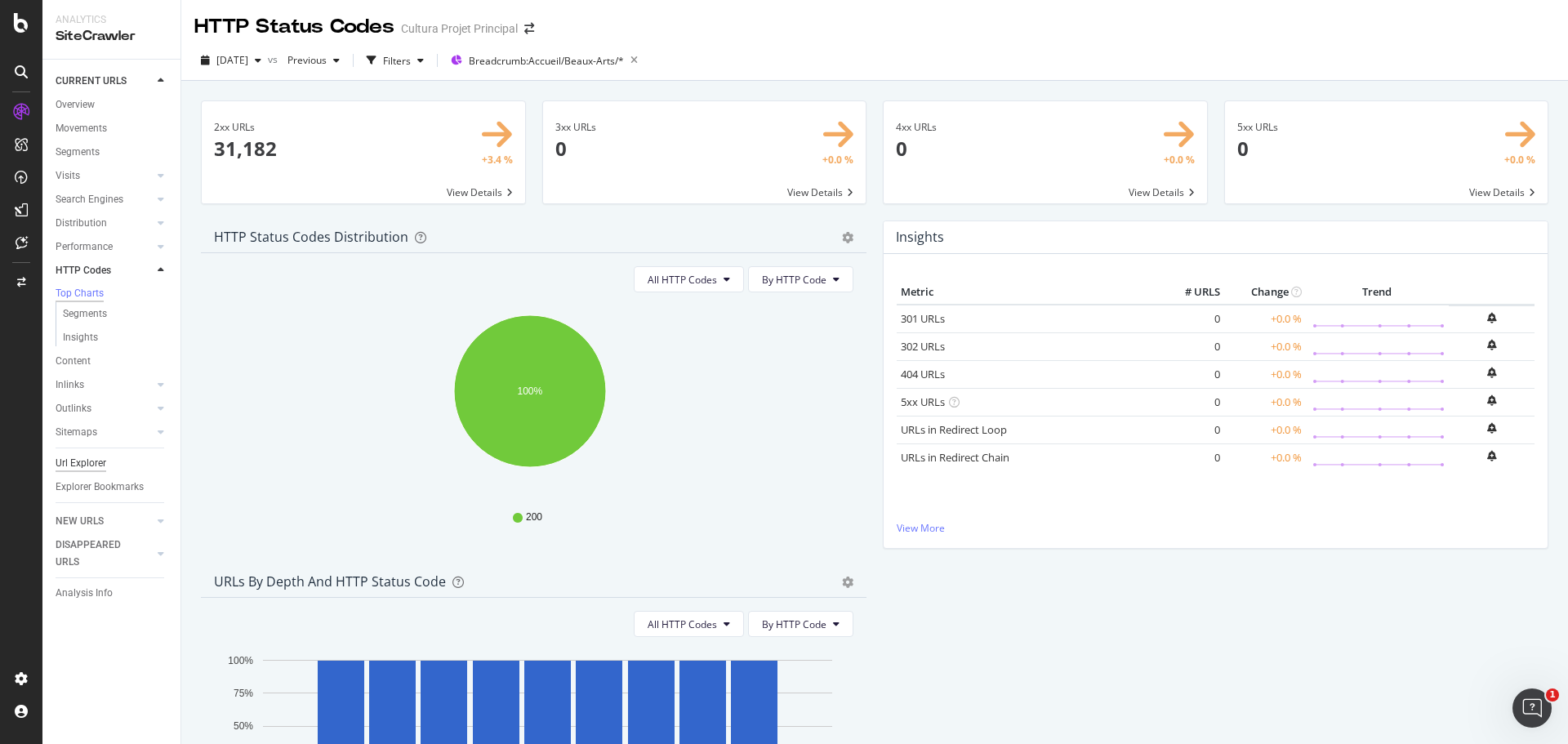
click at [93, 465] on div "Url Explorer" at bounding box center [80, 464] width 51 height 17
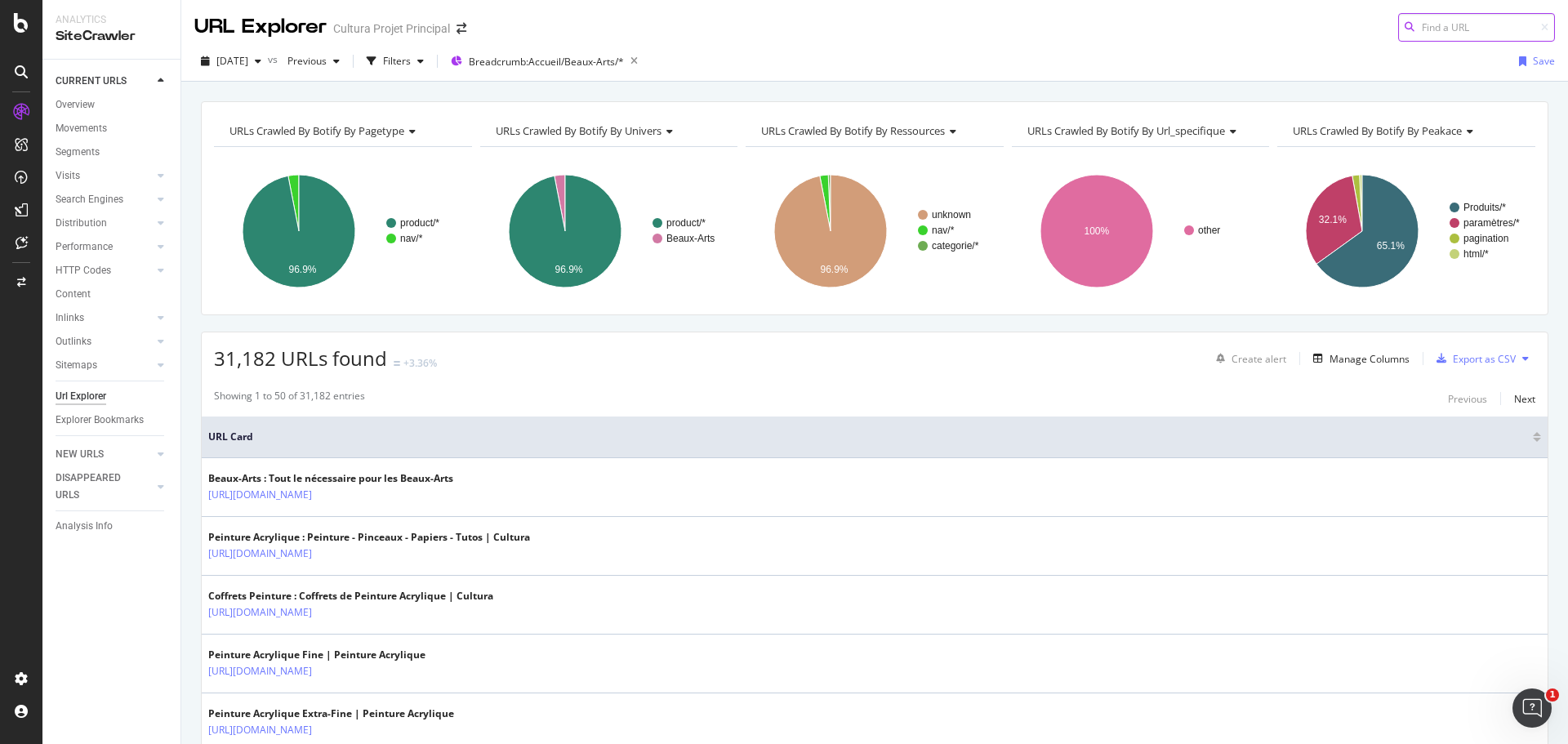
click at [1490, 32] on input at bounding box center [1475, 27] width 157 height 29
